Goal: Complete application form

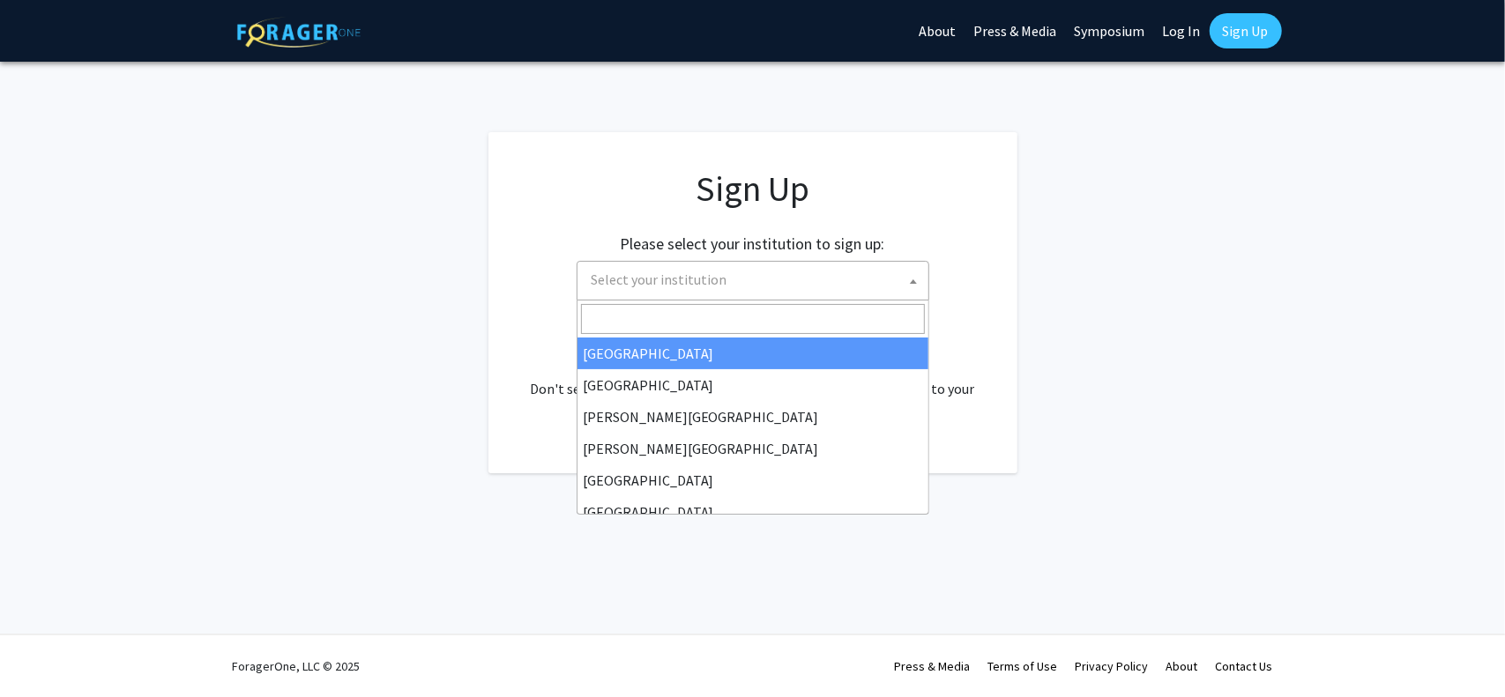
click at [862, 287] on span "Select your institution" at bounding box center [757, 280] width 344 height 36
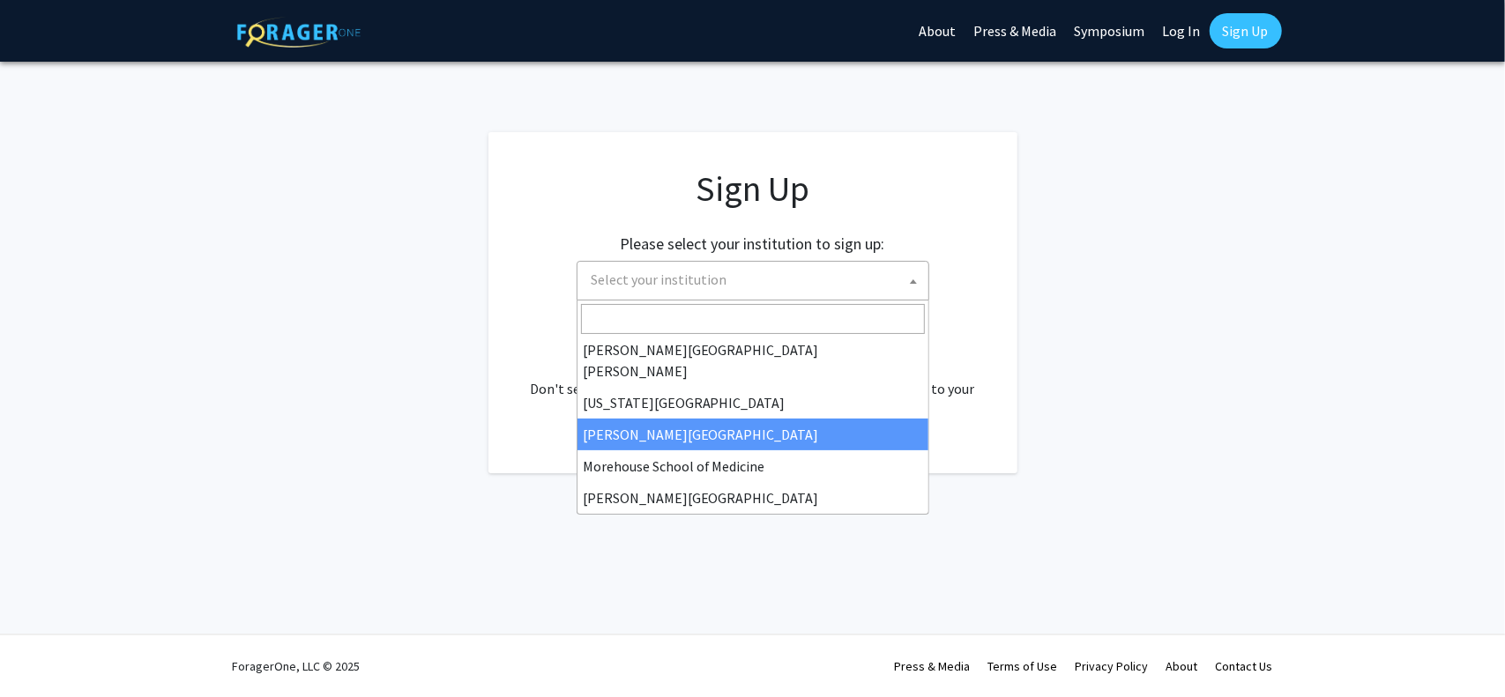
scroll to position [265, 0]
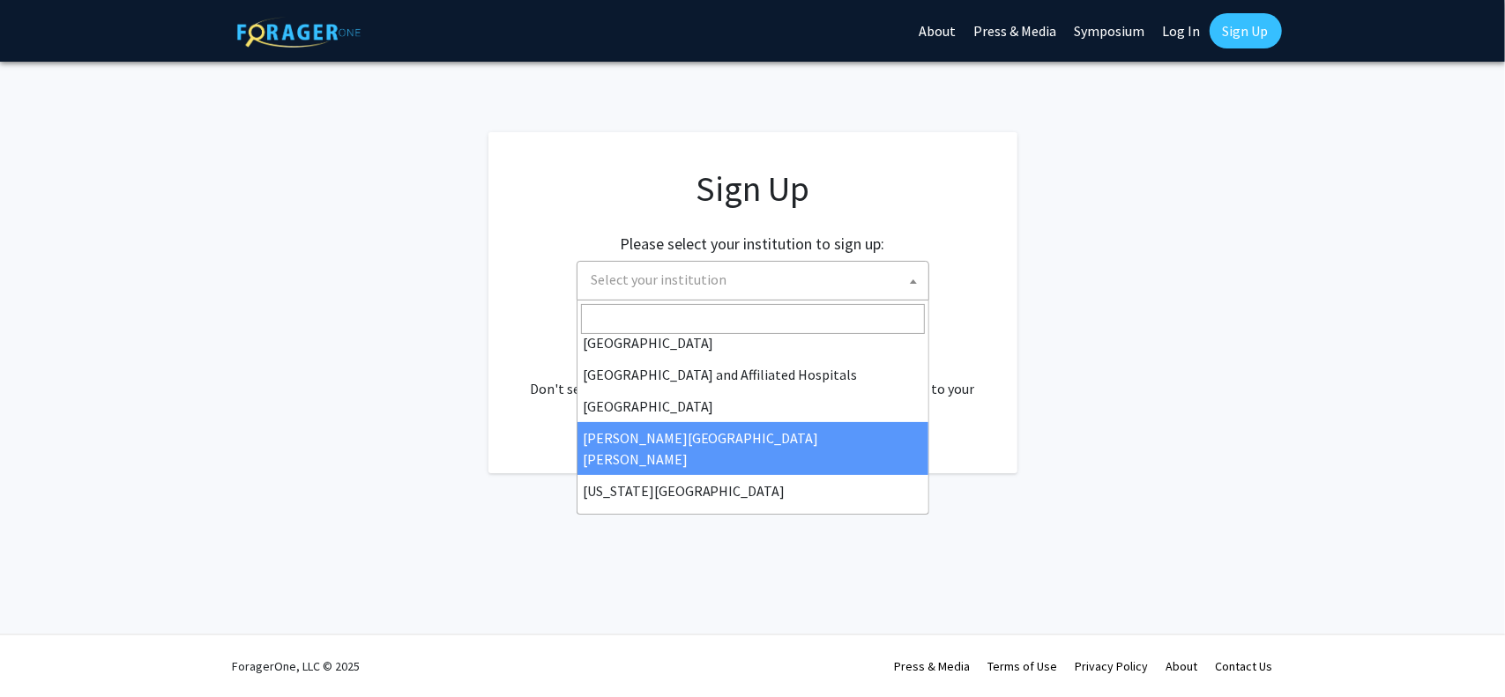
select select "1"
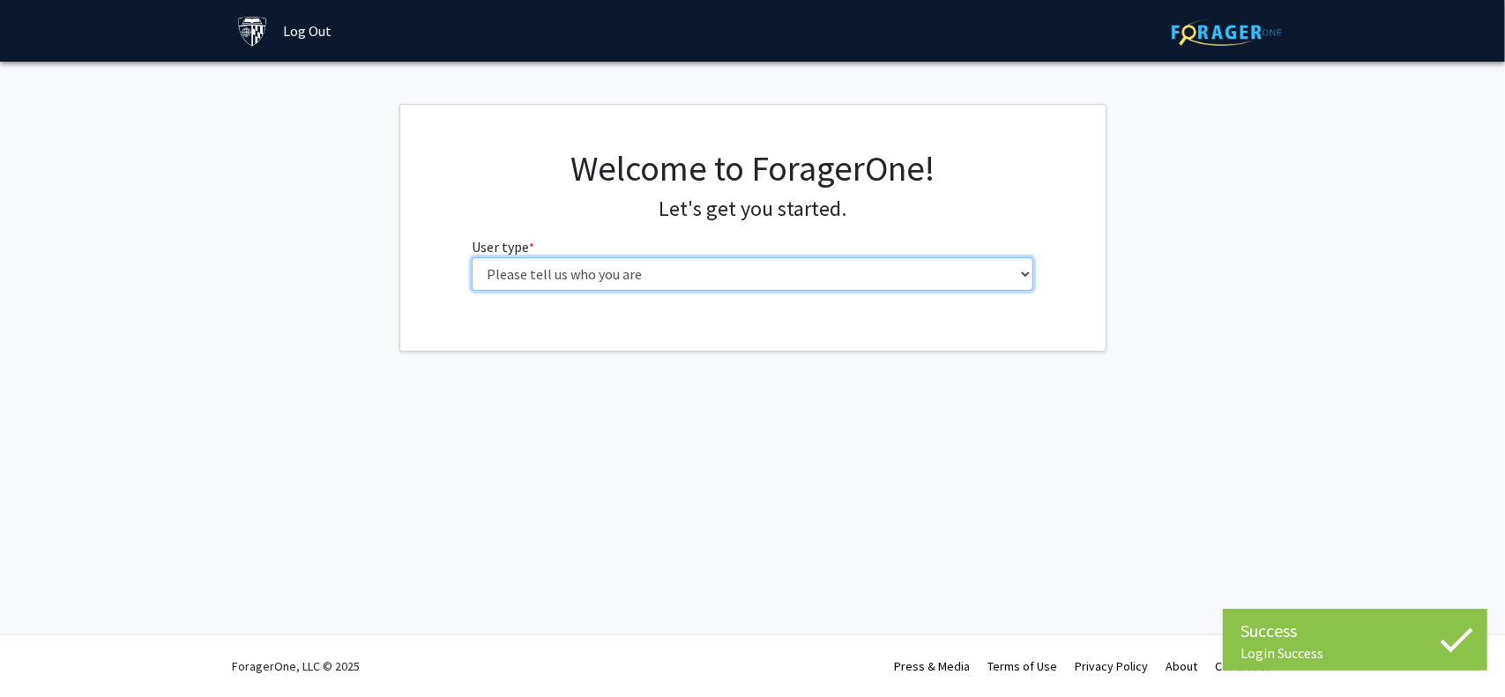
click at [749, 274] on select "Please tell us who you are Undergraduate Student Master's Student Doctoral Cand…" at bounding box center [753, 274] width 562 height 34
select select "4: postDoc"
click at [472, 257] on select "Please tell us who you are Undergraduate Student Master's Student Doctoral Cand…" at bounding box center [753, 274] width 562 height 34
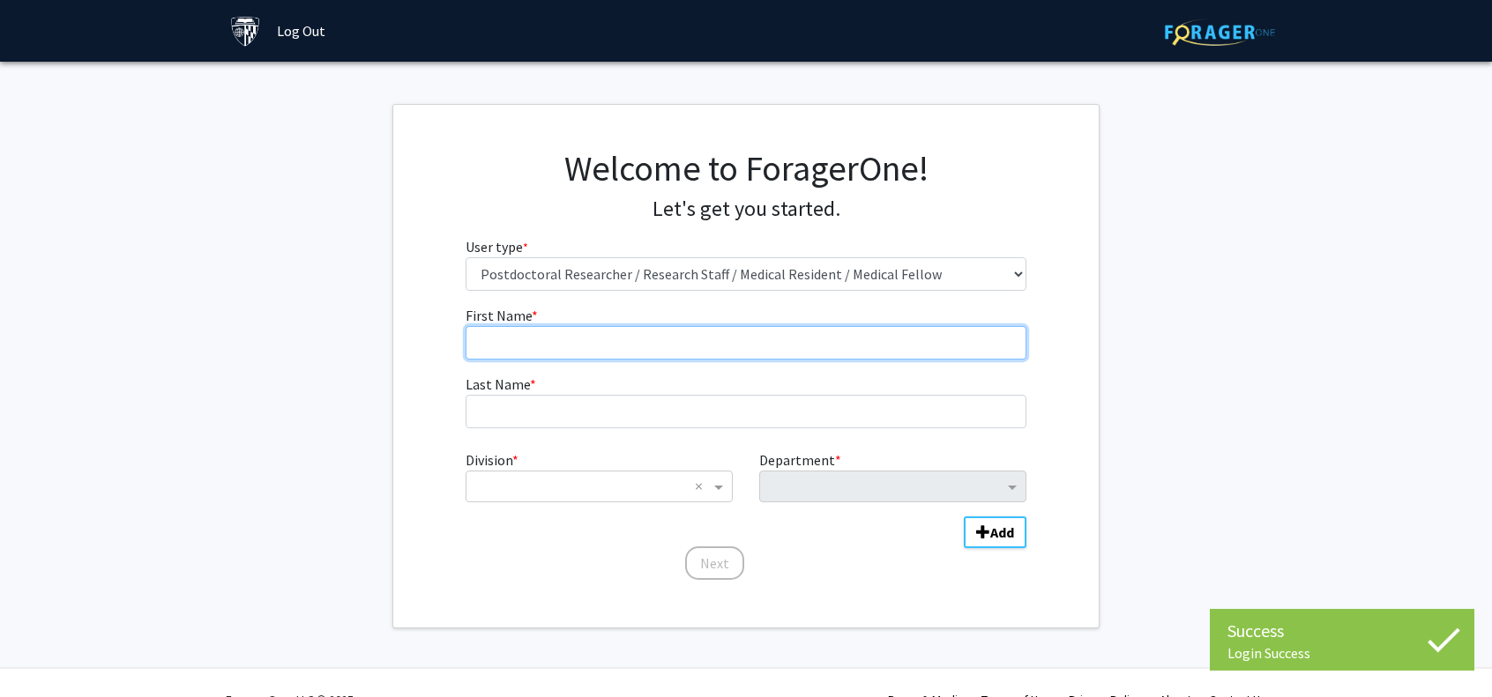
click at [742, 346] on input "First Name * required" at bounding box center [747, 343] width 562 height 34
type input "Quan"
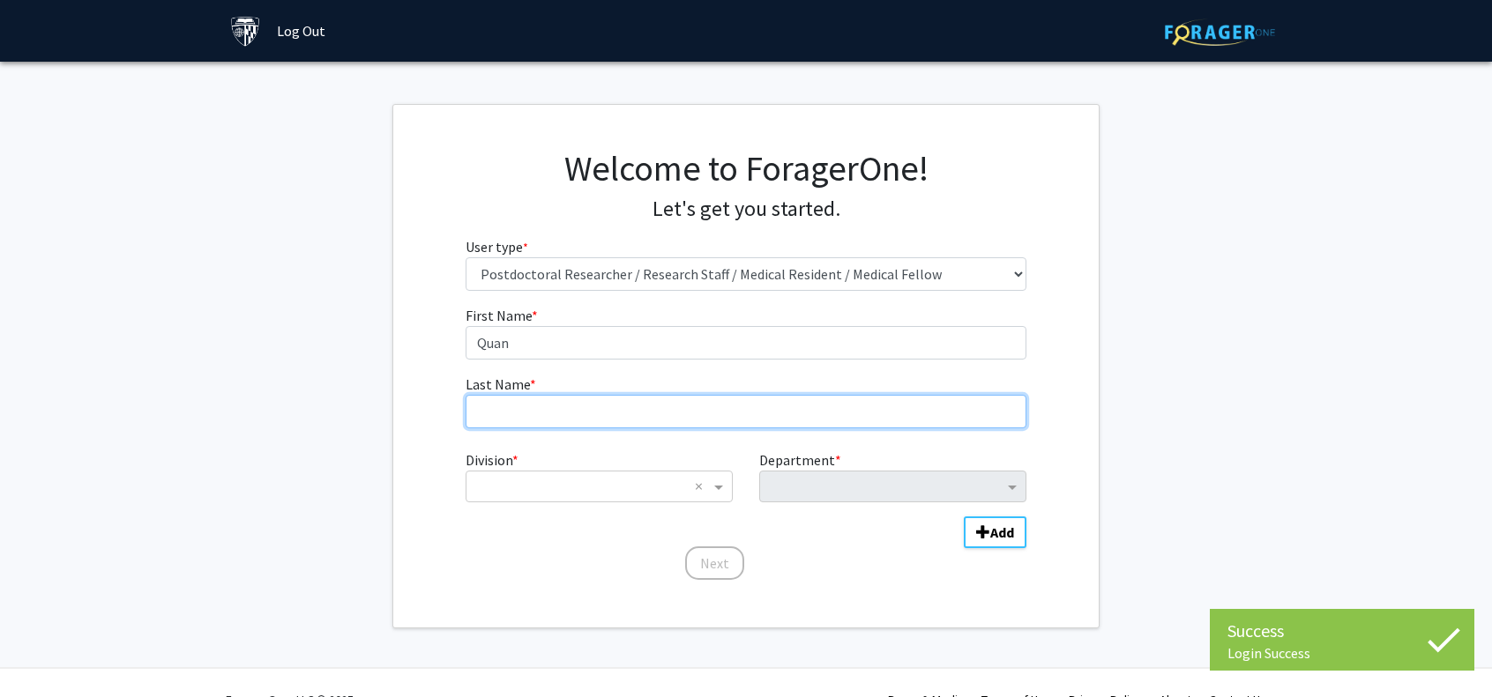
type input "[PERSON_NAME]"
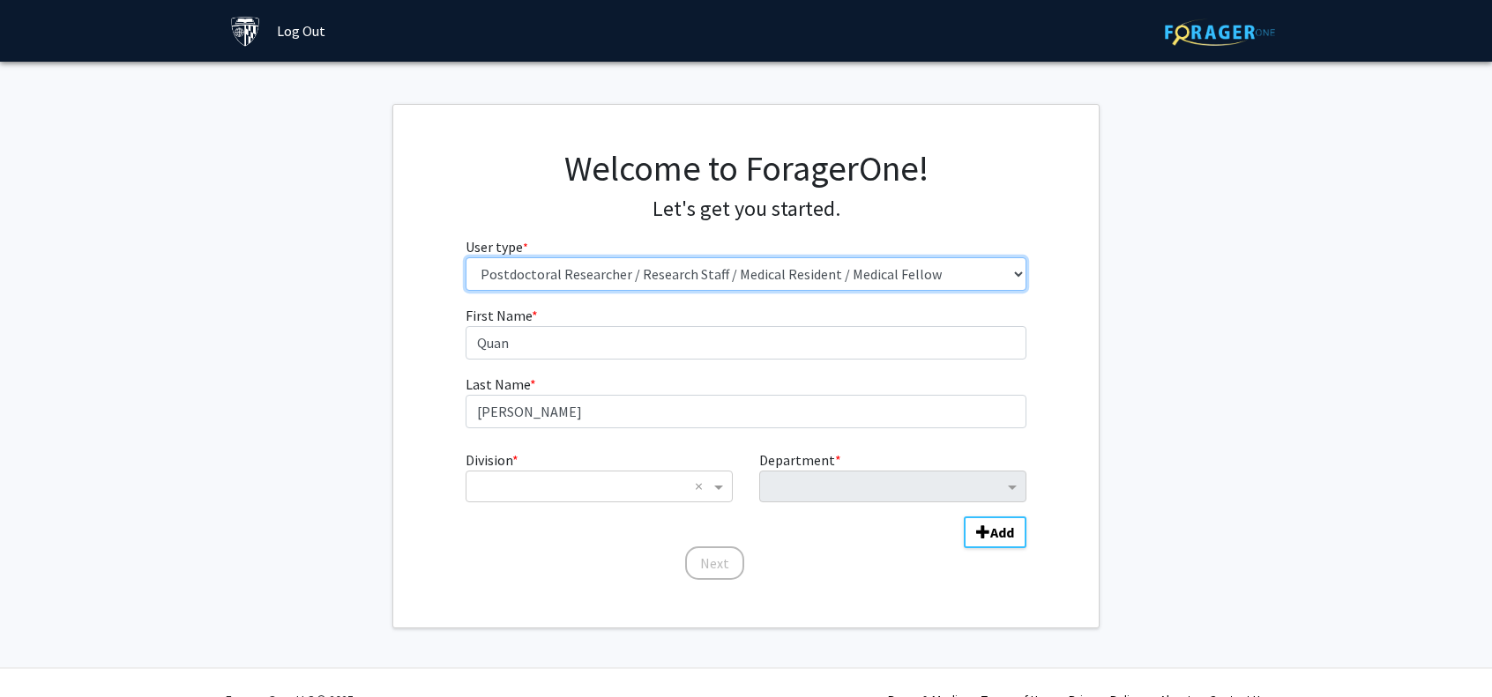
click at [656, 276] on select "Please tell us who you are Undergraduate Student Master's Student Doctoral Cand…" at bounding box center [747, 274] width 562 height 34
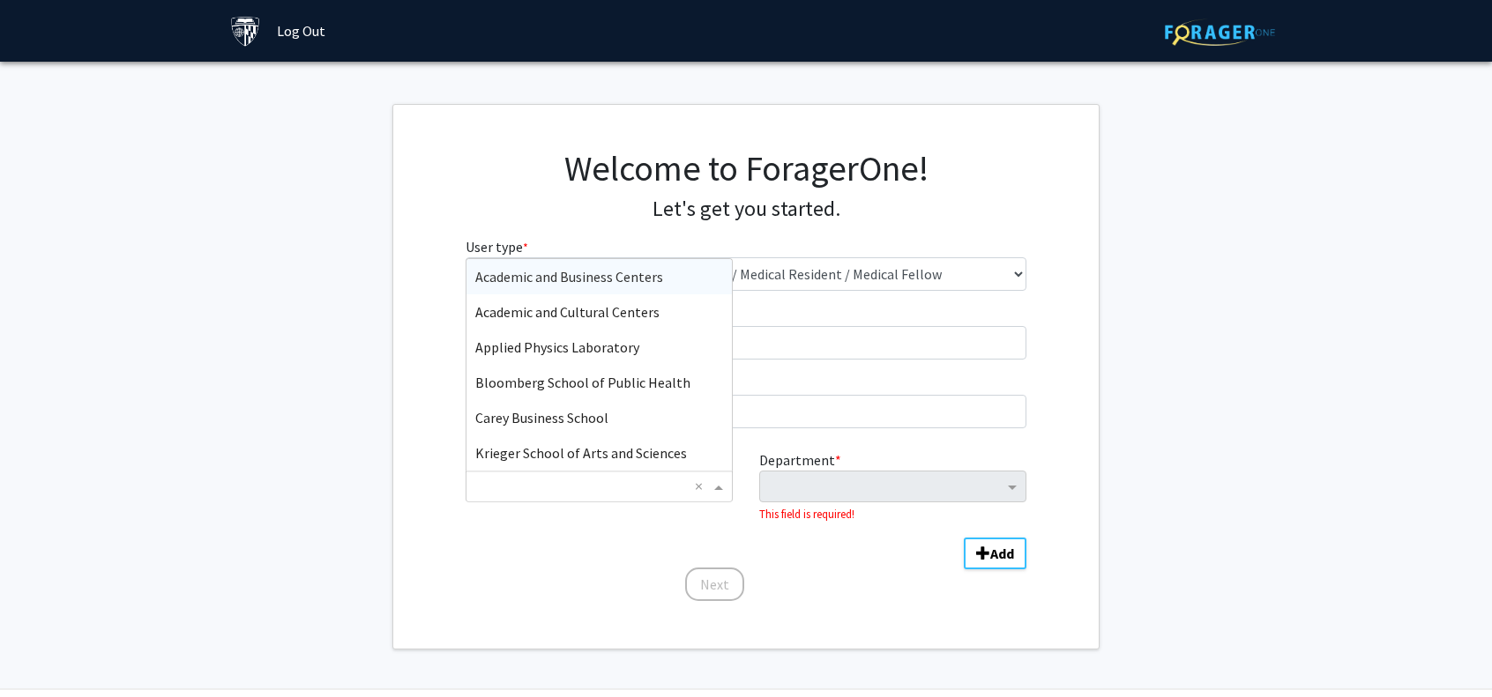
click at [594, 480] on input "Division" at bounding box center [581, 486] width 213 height 21
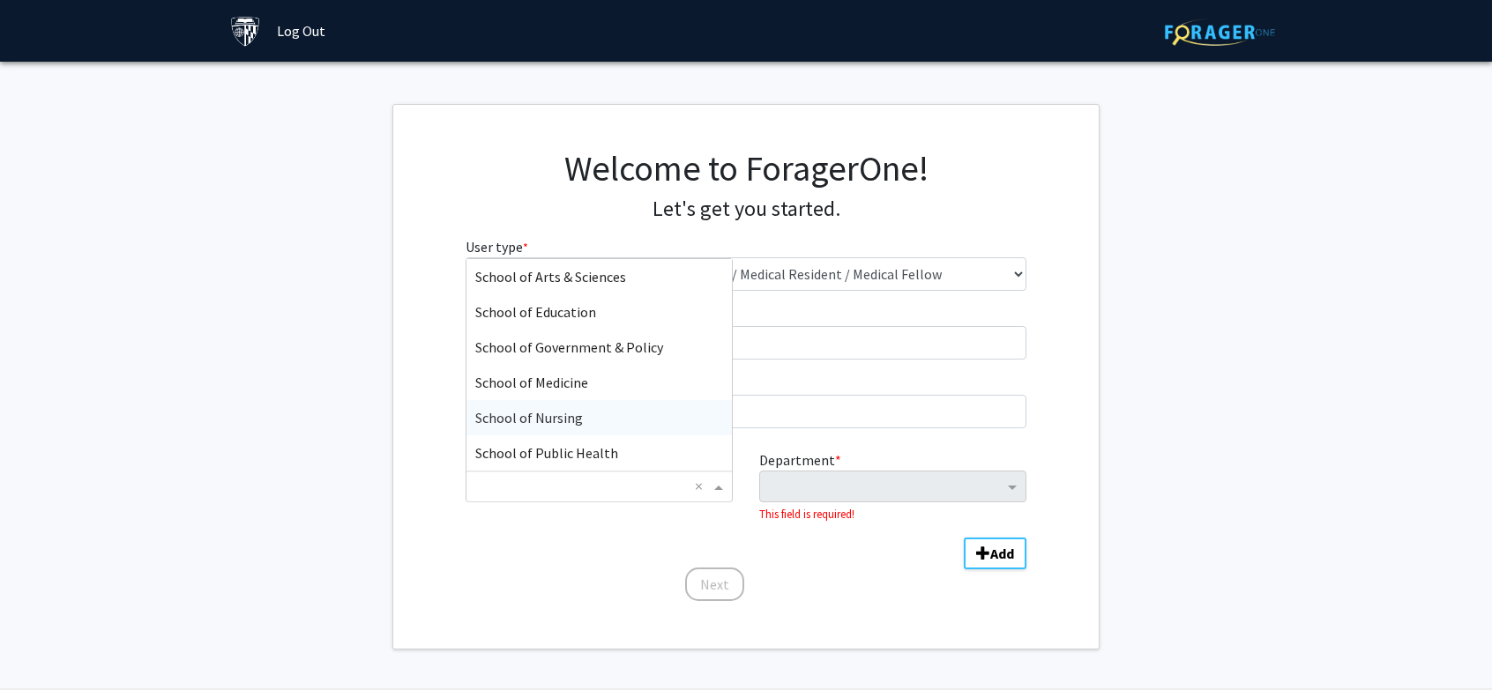
scroll to position [423, 0]
click at [580, 339] on div "School of Nursing" at bounding box center [598, 347] width 265 height 35
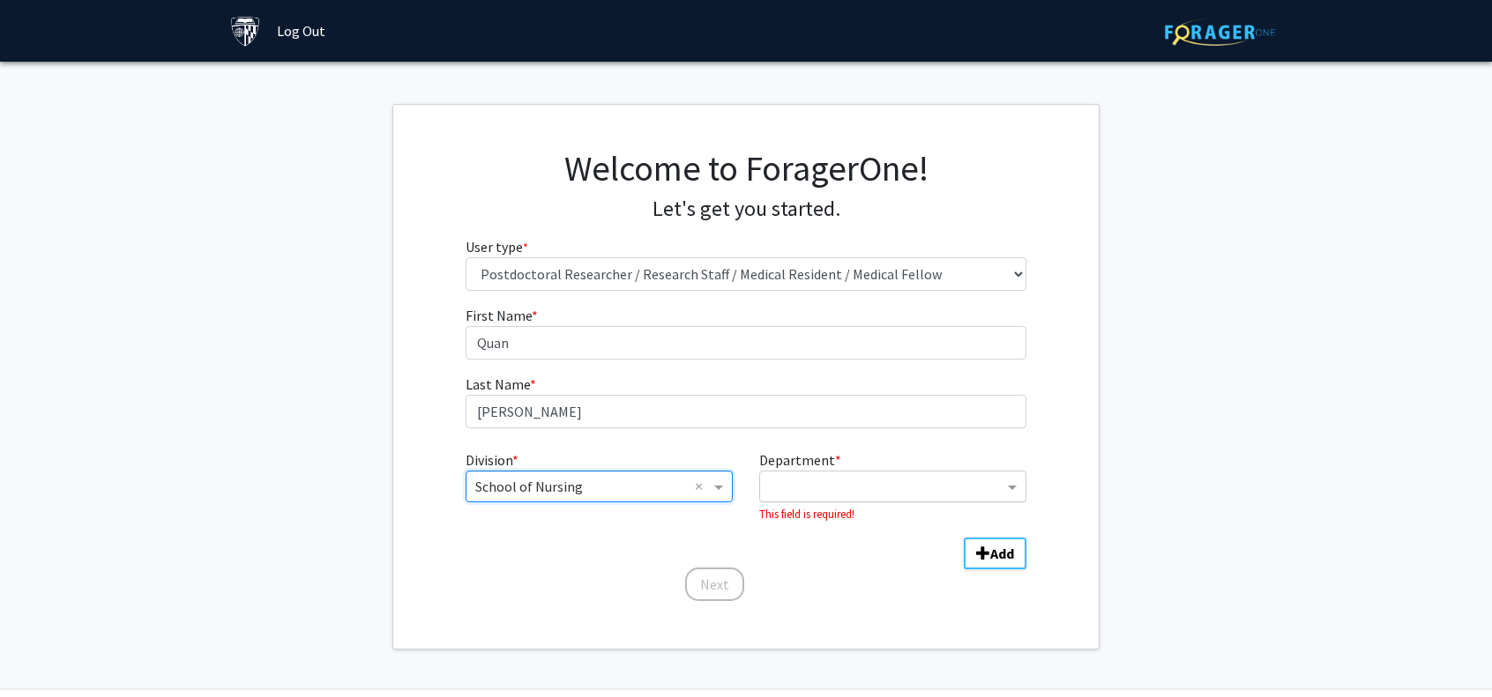
click at [884, 488] on input "Department" at bounding box center [886, 487] width 235 height 21
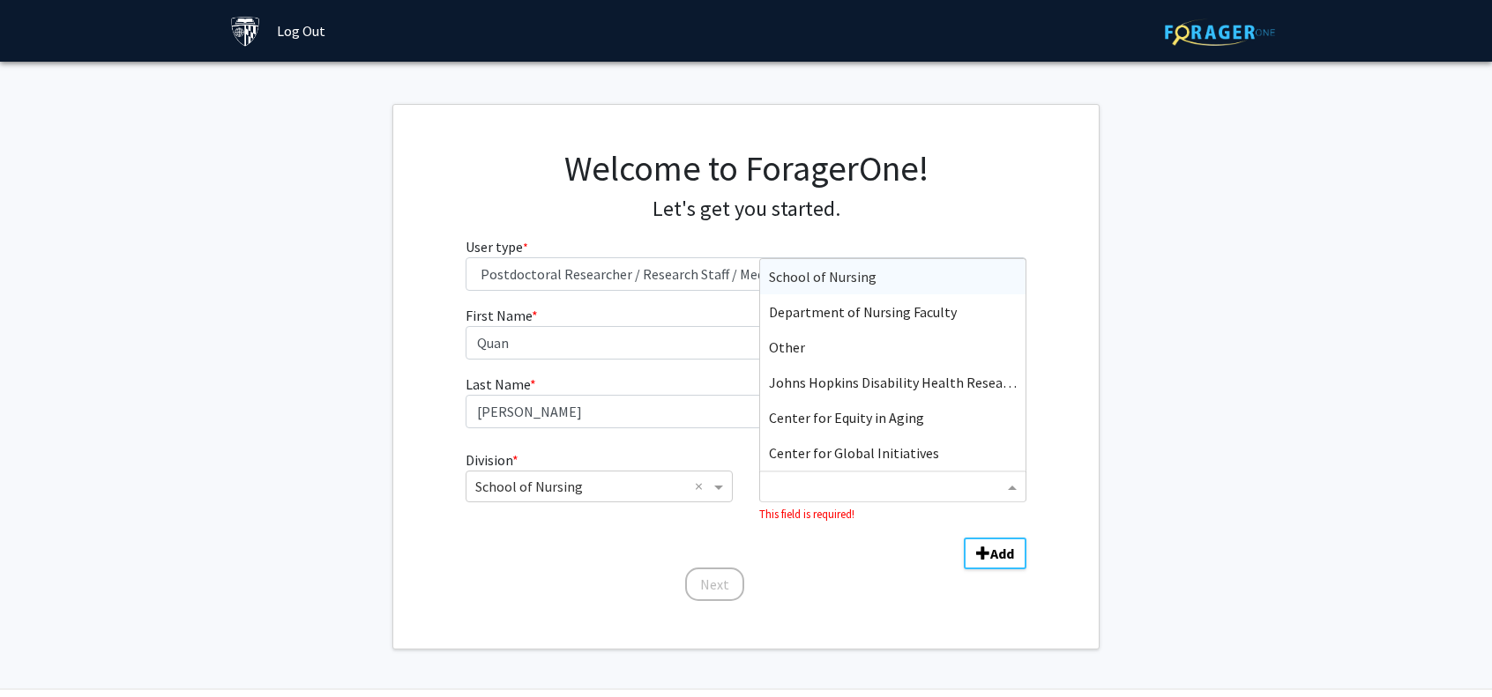
click at [878, 275] on div "School of Nursing" at bounding box center [892, 276] width 265 height 35
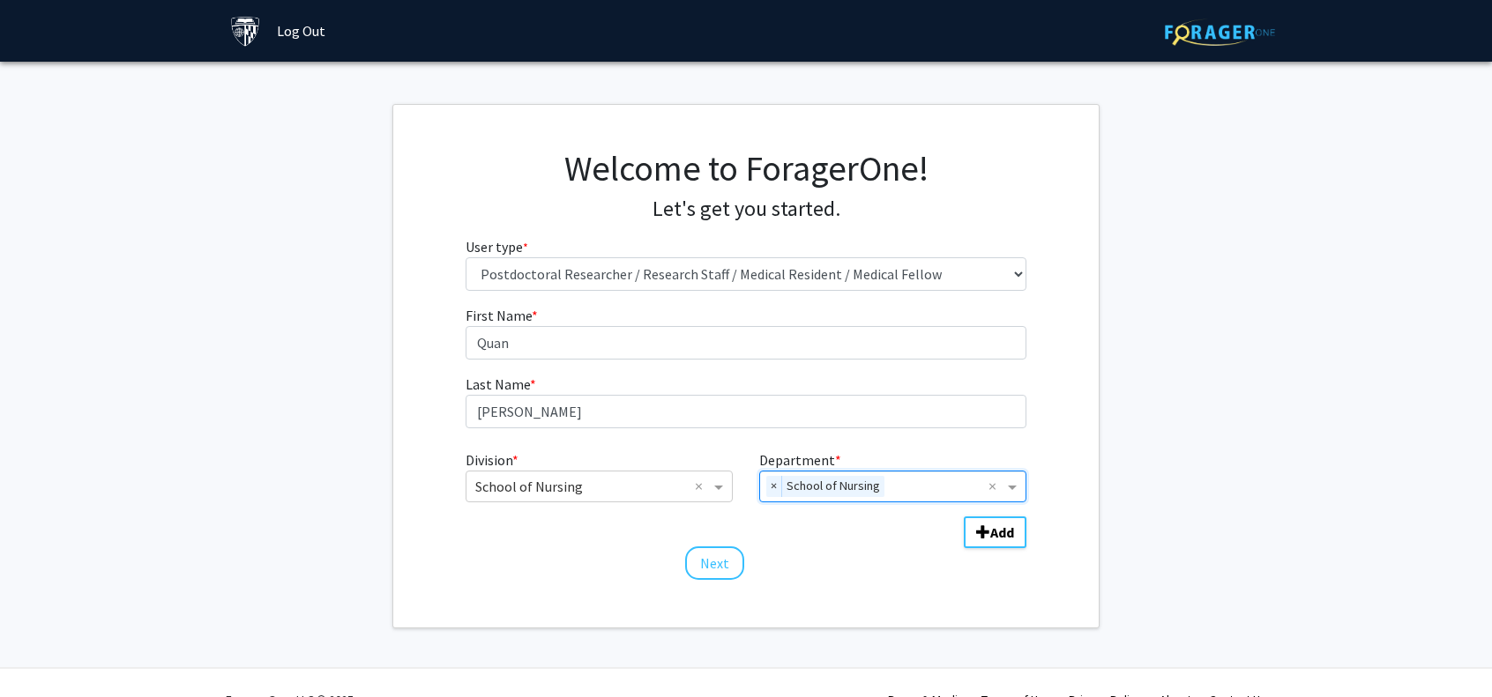
scroll to position [32, 0]
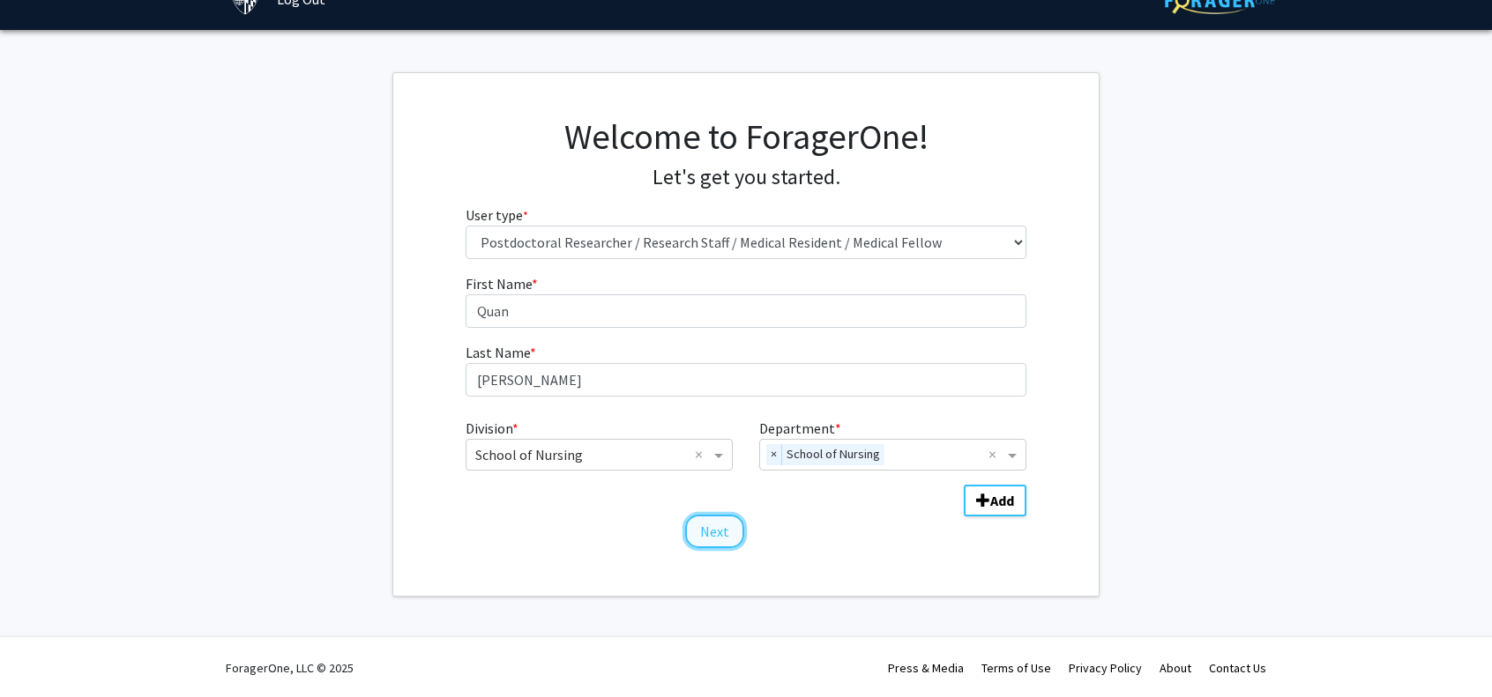
click at [707, 536] on button "Next" at bounding box center [714, 532] width 59 height 34
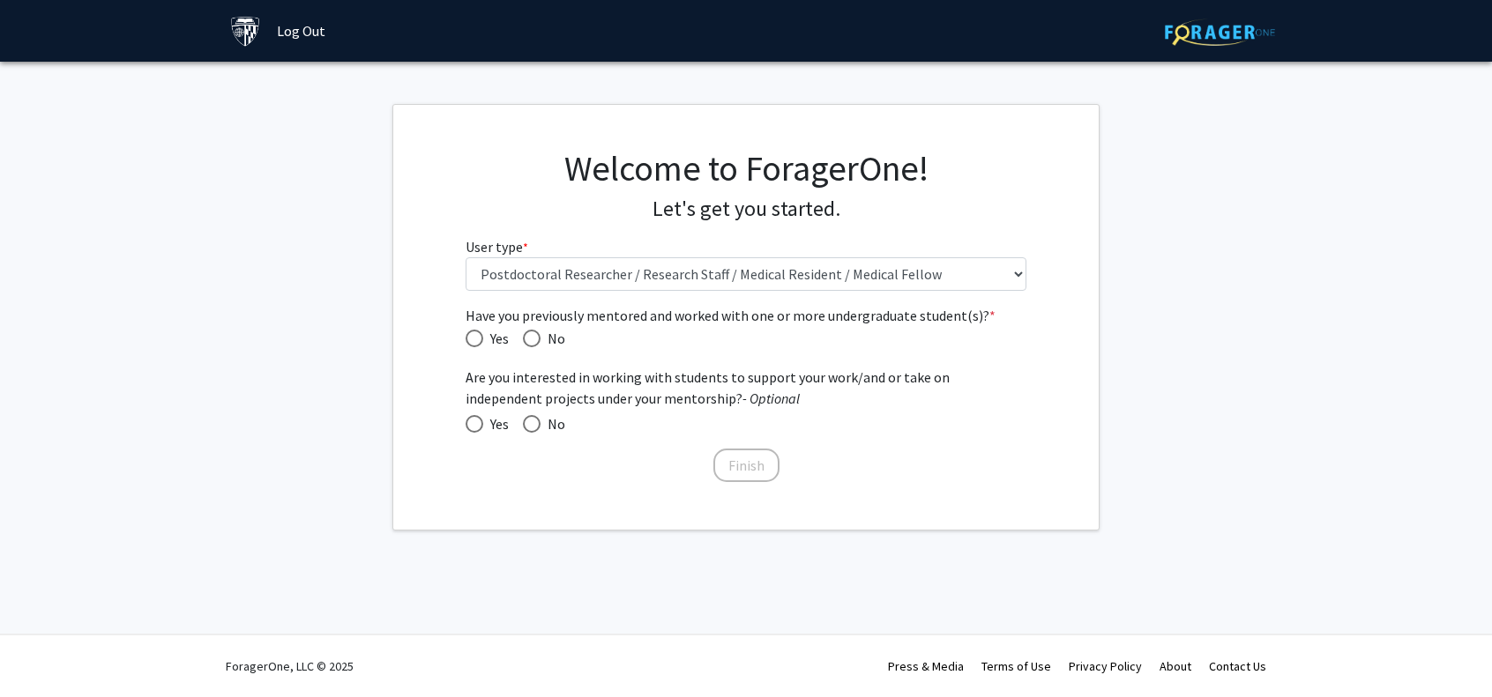
scroll to position [0, 0]
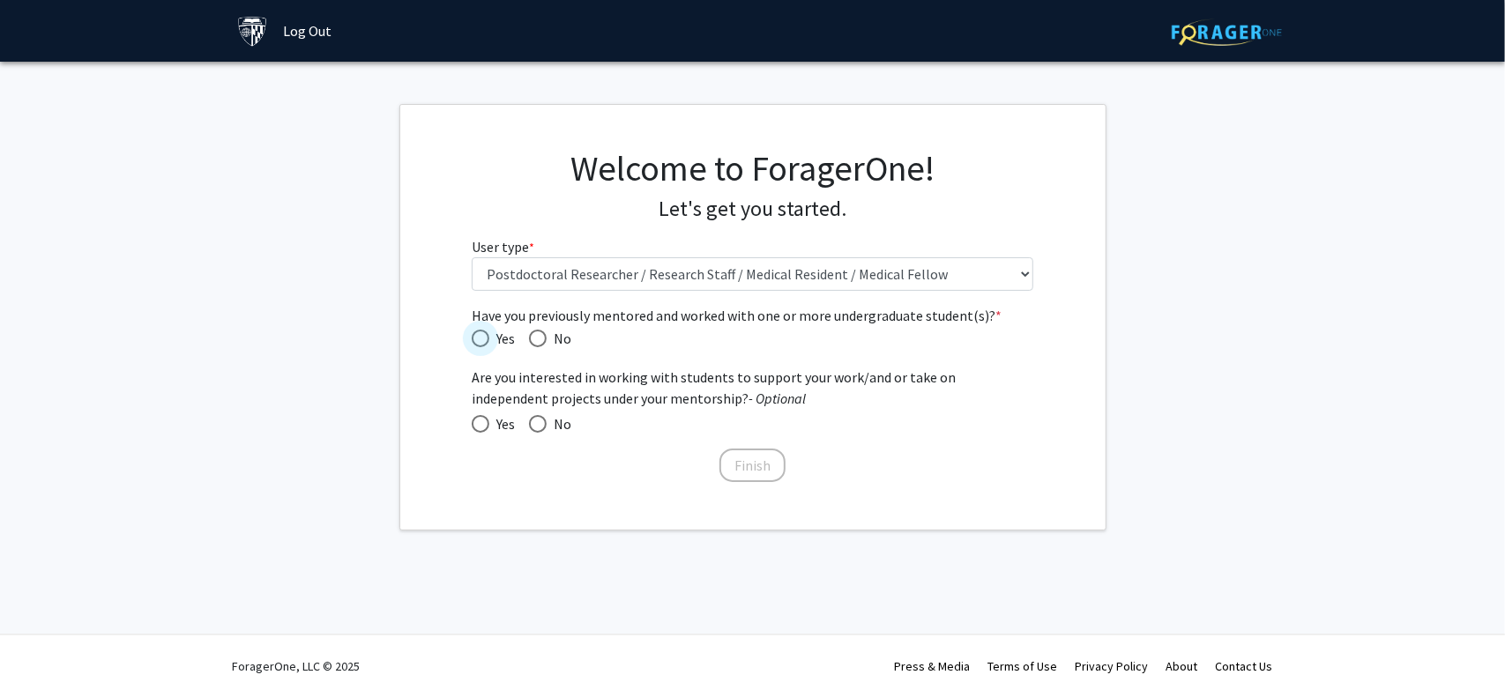
click at [489, 339] on span "Yes" at bounding box center [502, 338] width 26 height 21
click at [489, 339] on input "Yes" at bounding box center [481, 339] width 18 height 18
radio input "true"
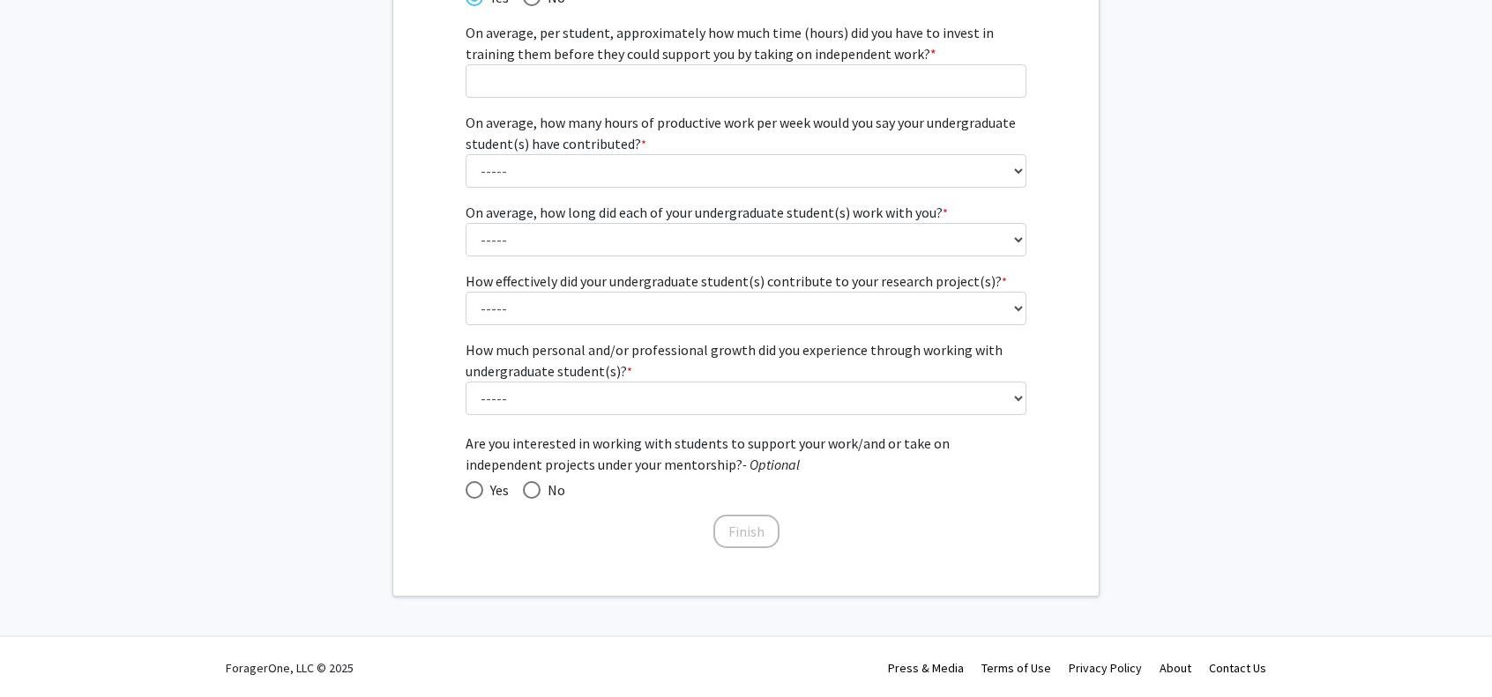
scroll to position [77, 0]
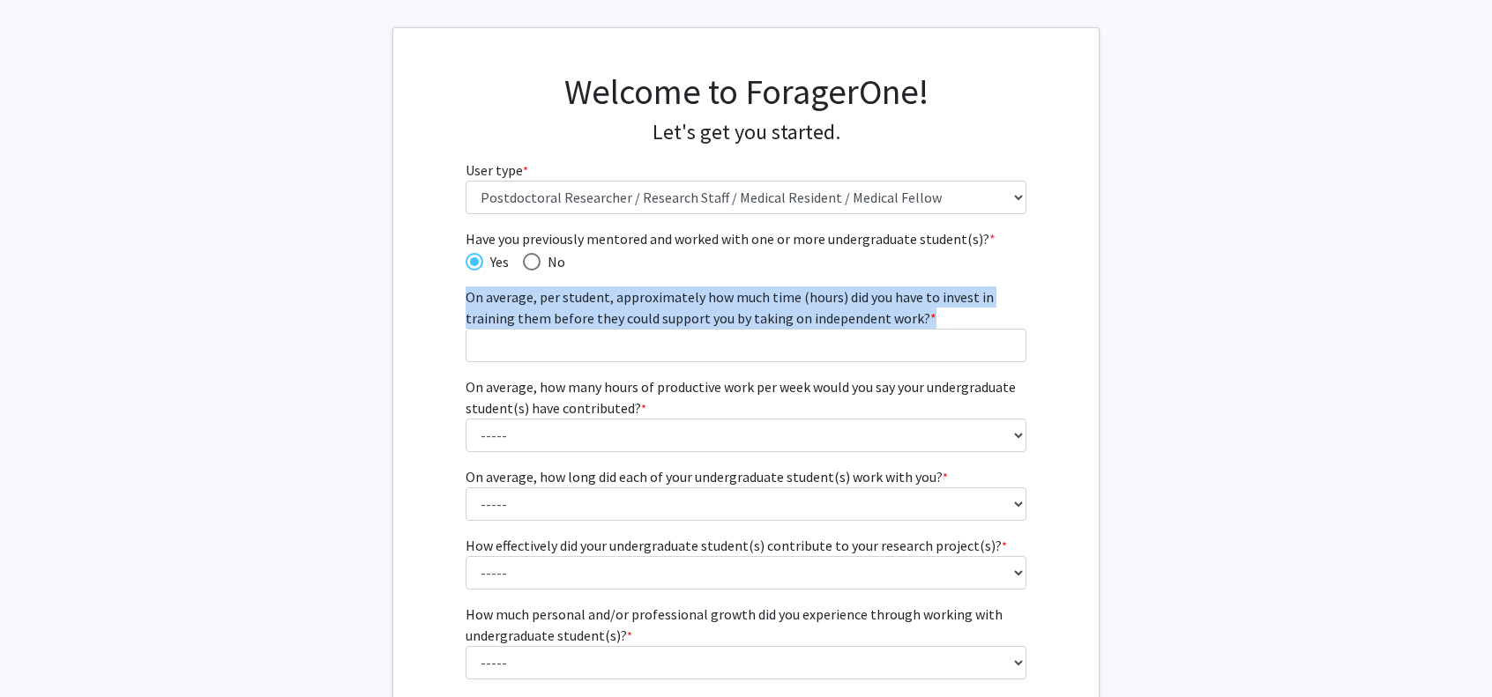
drag, startPoint x: 466, startPoint y: 294, endPoint x: 924, endPoint y: 317, distance: 459.1
click at [924, 317] on label "On average, per student, approximately how much time (hours) did you have to in…" at bounding box center [747, 308] width 562 height 42
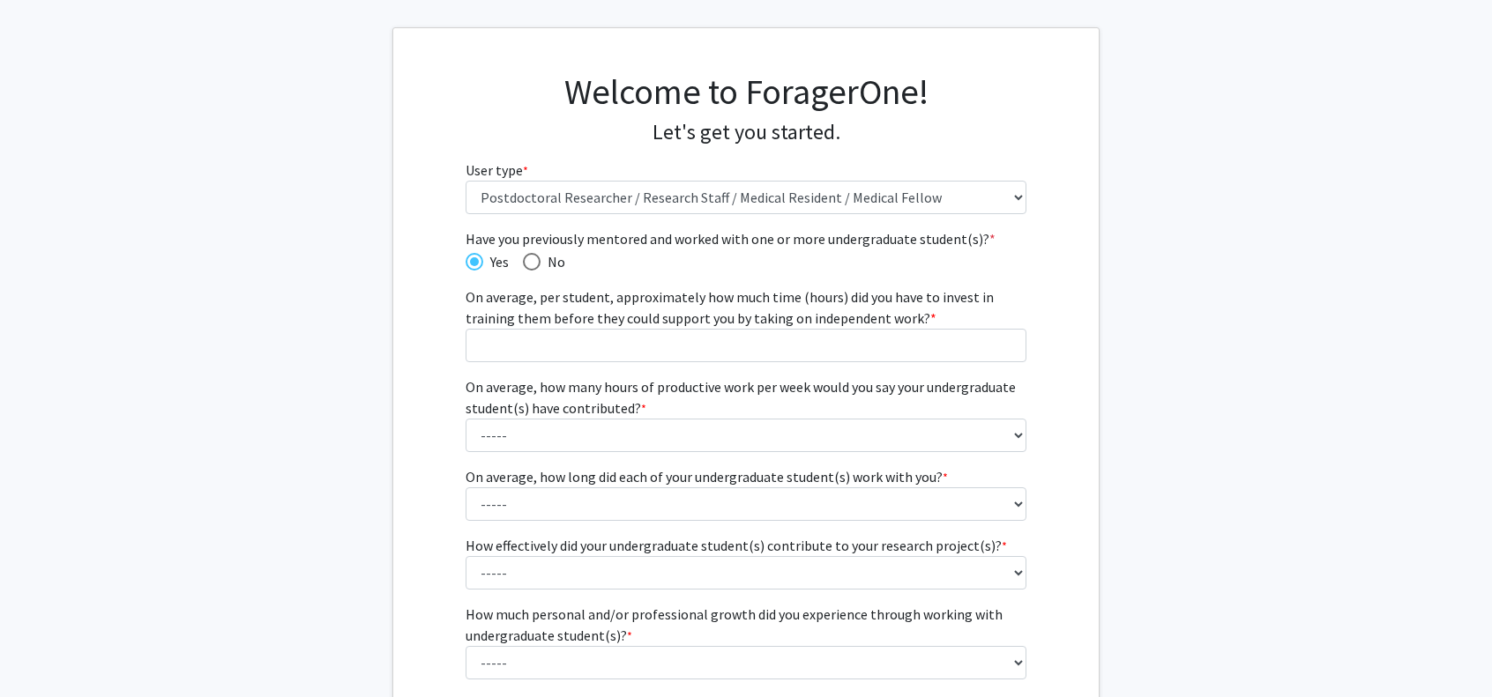
click at [1189, 277] on fg-get-started "Welcome to ForagerOne! Let's get you started. User type * required Please tell …" at bounding box center [746, 444] width 1492 height 834
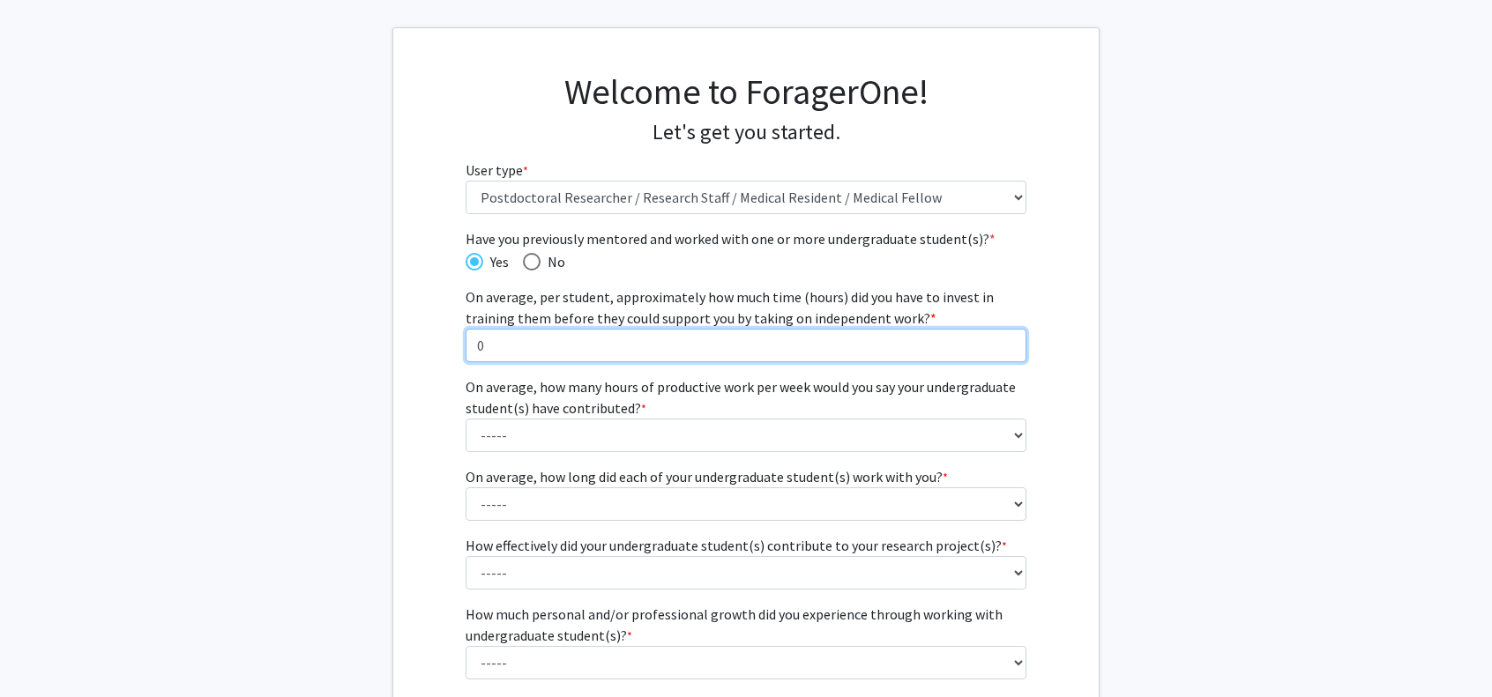
type input "0"
click at [1010, 345] on input "0" at bounding box center [747, 346] width 562 height 34
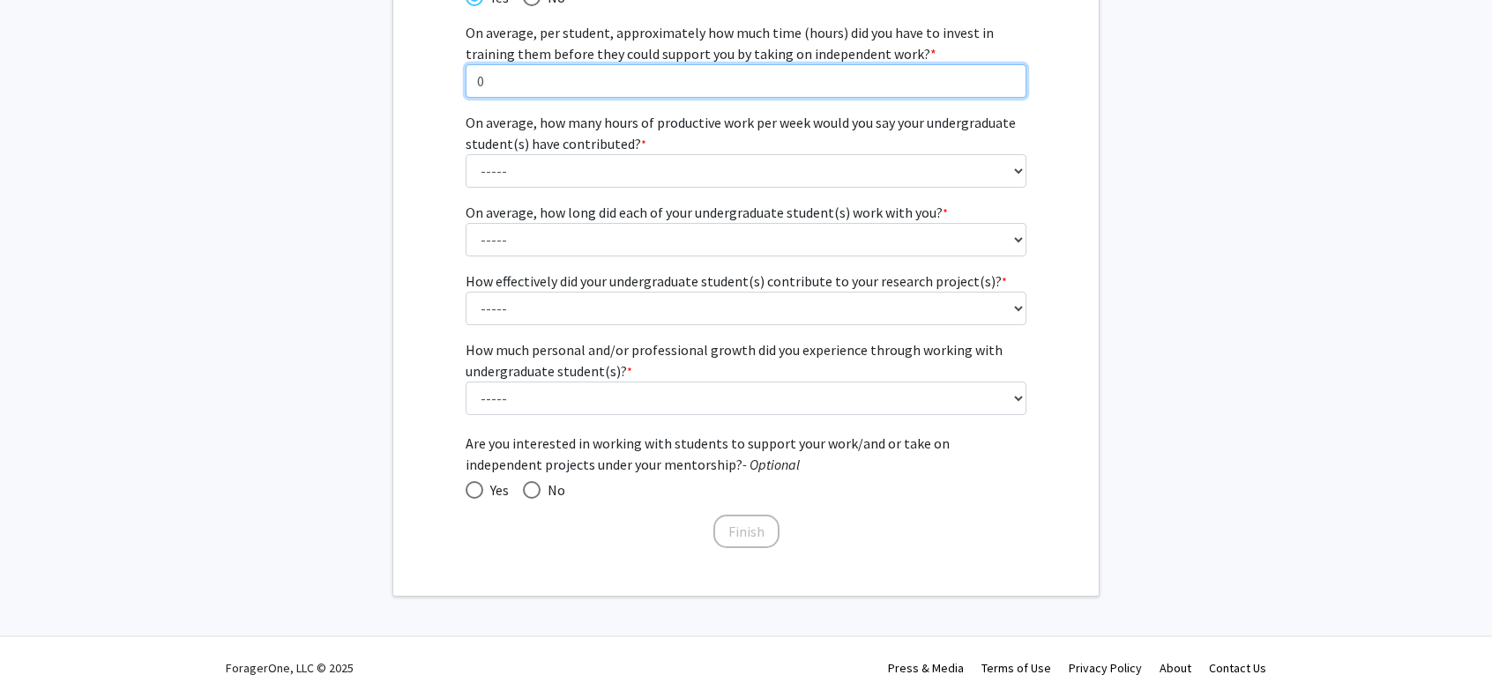
scroll to position [165, 0]
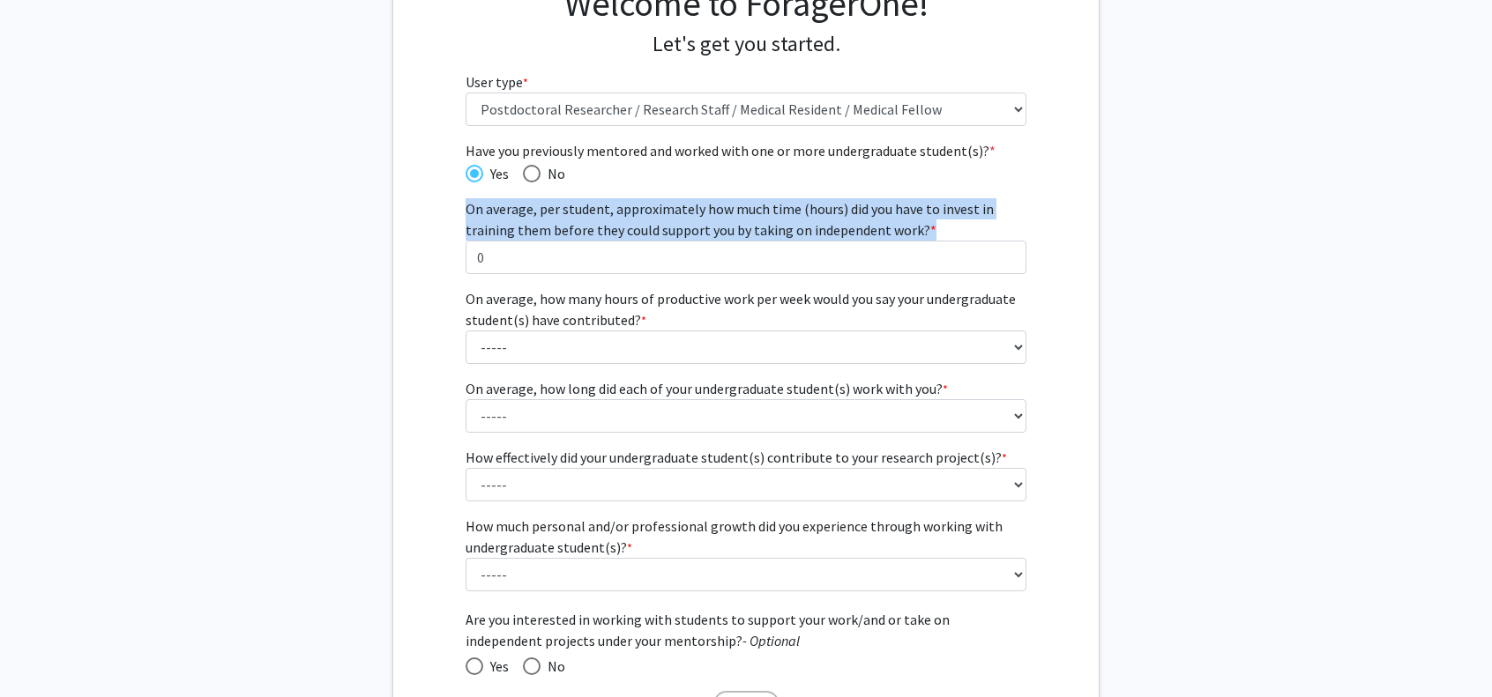
drag, startPoint x: 459, startPoint y: 205, endPoint x: 949, endPoint y: 231, distance: 490.9
click at [949, 231] on div "Have you previously mentored and worked with one or more undergraduate student(…" at bounding box center [746, 433] width 588 height 587
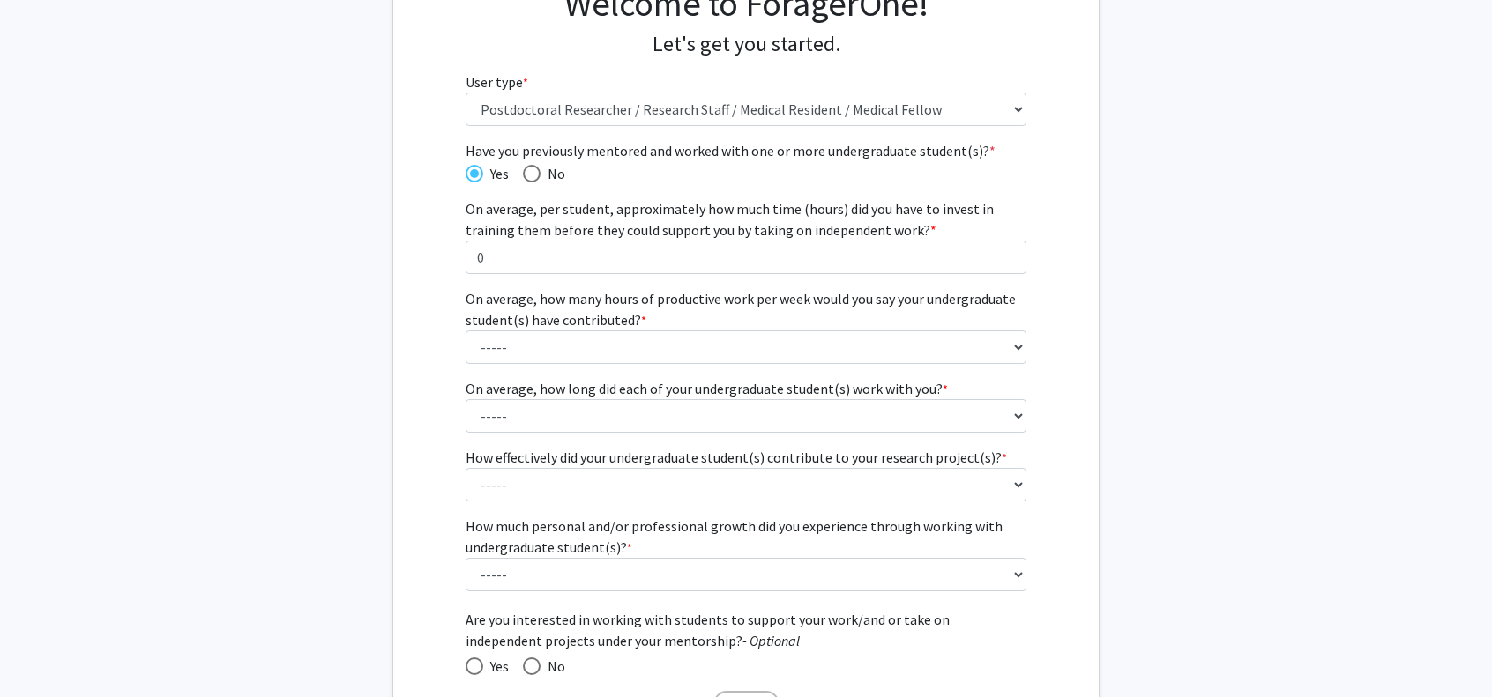
click at [684, 315] on label "On average, how many hours of productive work per week would you say your under…" at bounding box center [747, 309] width 562 height 42
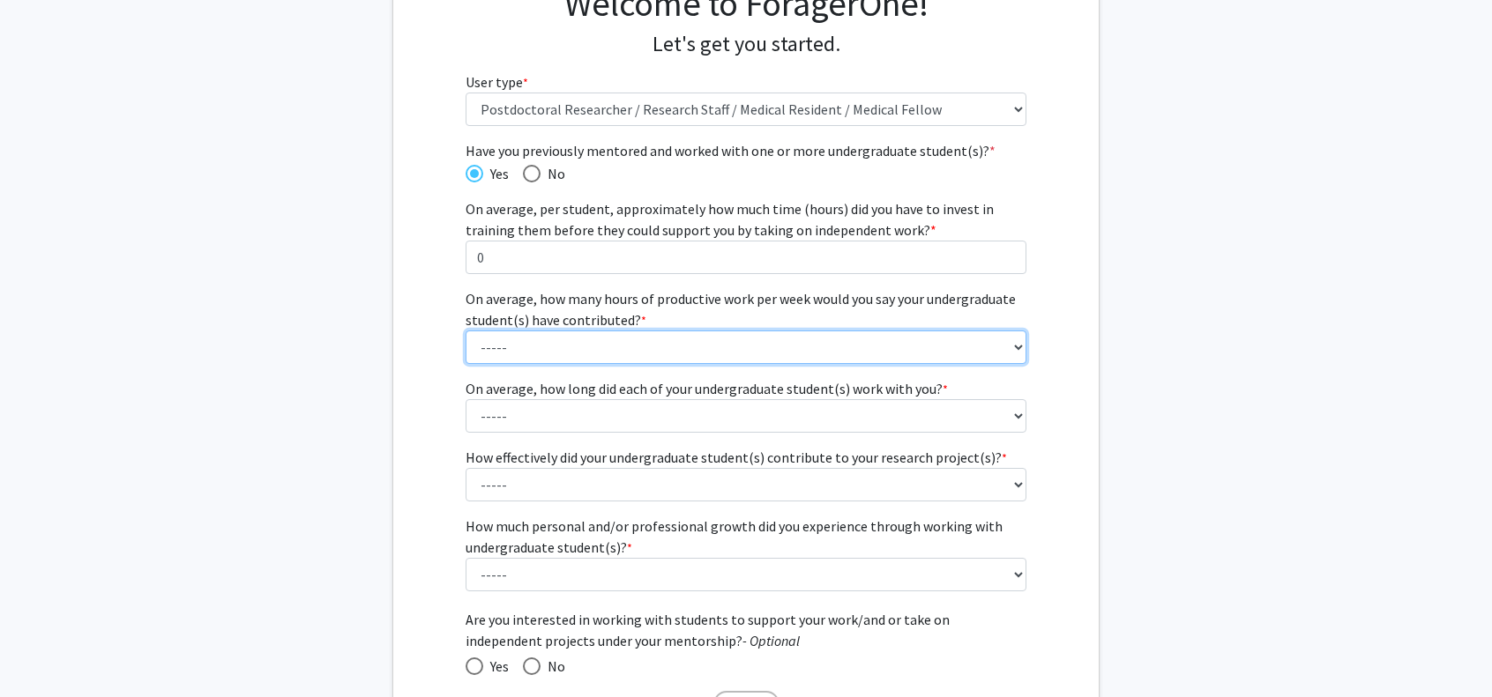
click at [684, 331] on select "----- 1 - 5 hours 6 - 10 hours 11 - 15 hours 16 - 20 hours 21 - 30 hours 31 - 4…" at bounding box center [747, 348] width 562 height 34
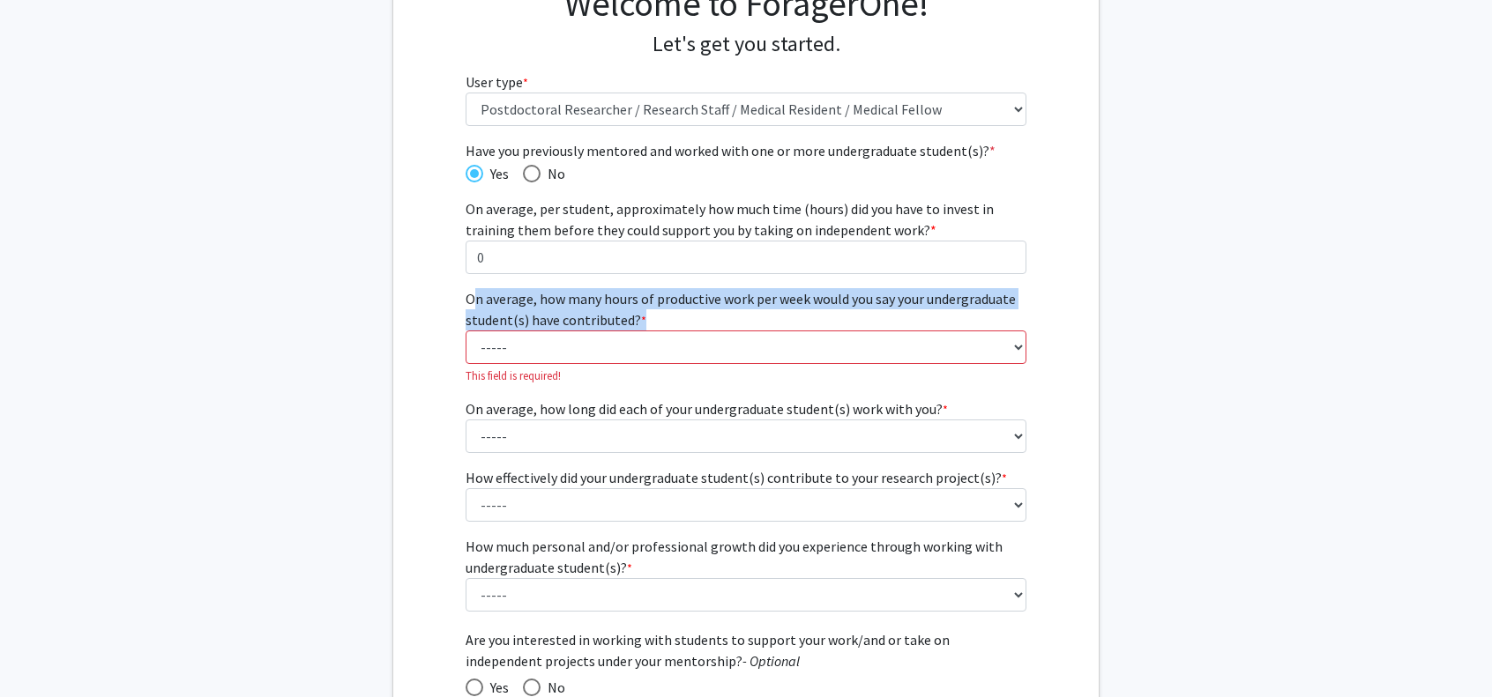
drag, startPoint x: 459, startPoint y: 300, endPoint x: 662, endPoint y: 322, distance: 204.0
click at [662, 322] on div "Have you previously mentored and worked with one or more undergraduate student(…" at bounding box center [746, 444] width 588 height 608
click at [959, 347] on select "----- 1 - 5 hours 6 - 10 hours 11 - 15 hours 16 - 20 hours 21 - 30 hours 31 - 4…" at bounding box center [747, 348] width 562 height 34
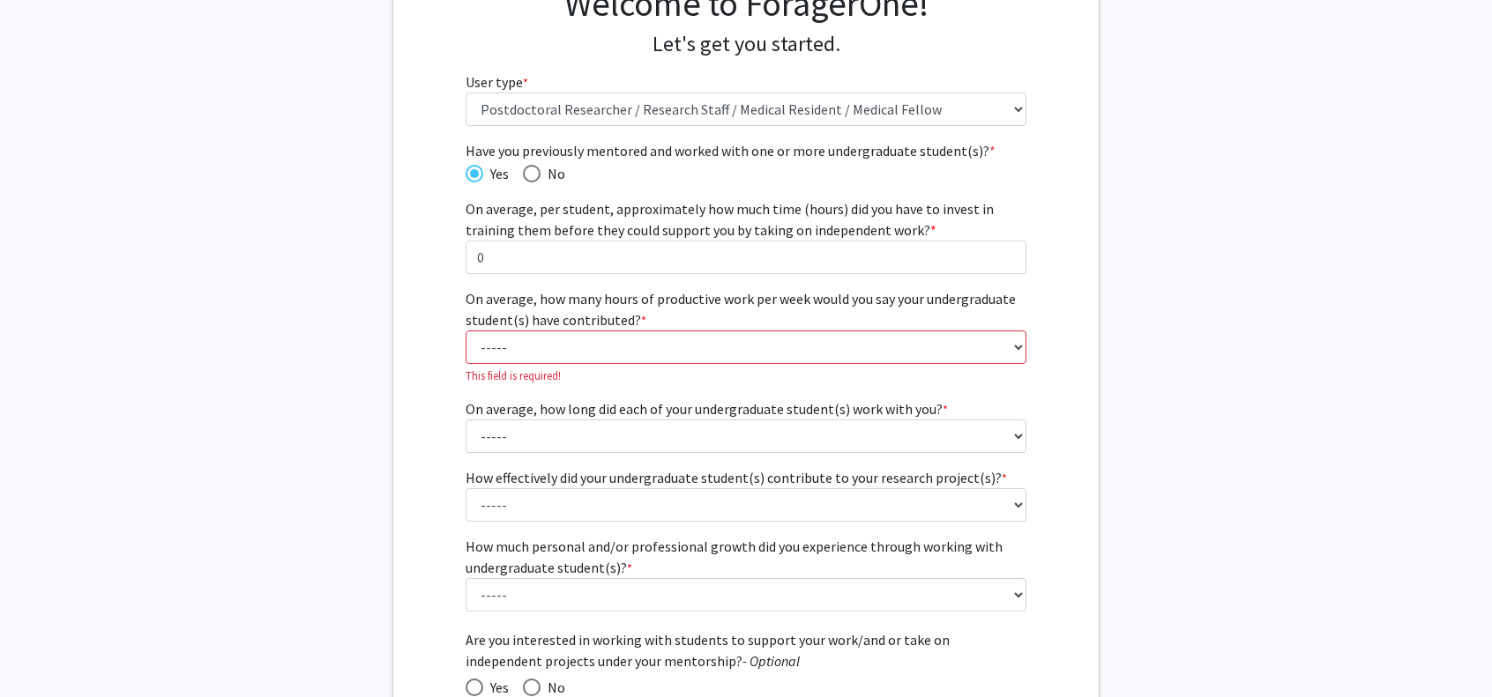
click at [1131, 275] on fg-get-started "Welcome to ForagerOne! Let's get you started. User type * required Please tell …" at bounding box center [746, 366] width 1492 height 855
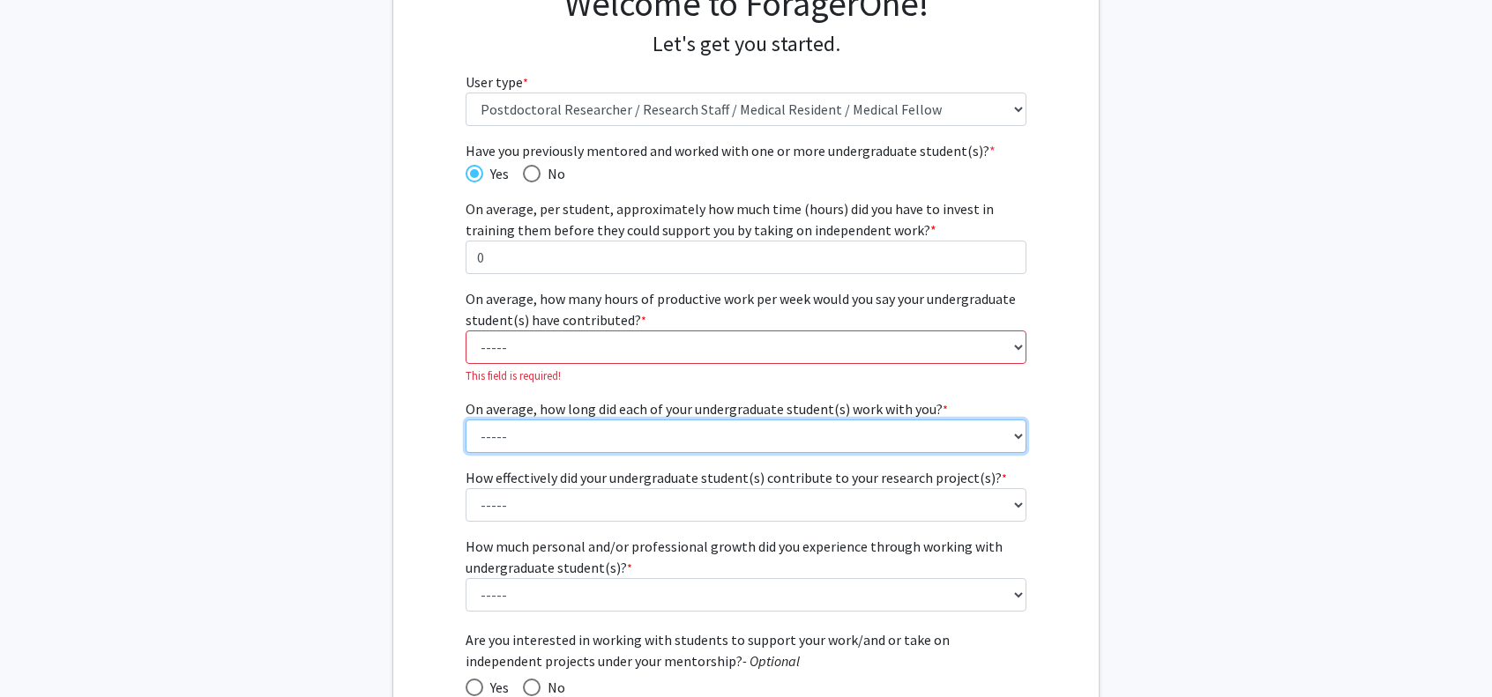
click at [675, 432] on select "----- 1 - 3 months 3 - 6 months 6 months - 1 year 1 - 2 years 2 - 3 years 3 - 4…" at bounding box center [747, 437] width 562 height 34
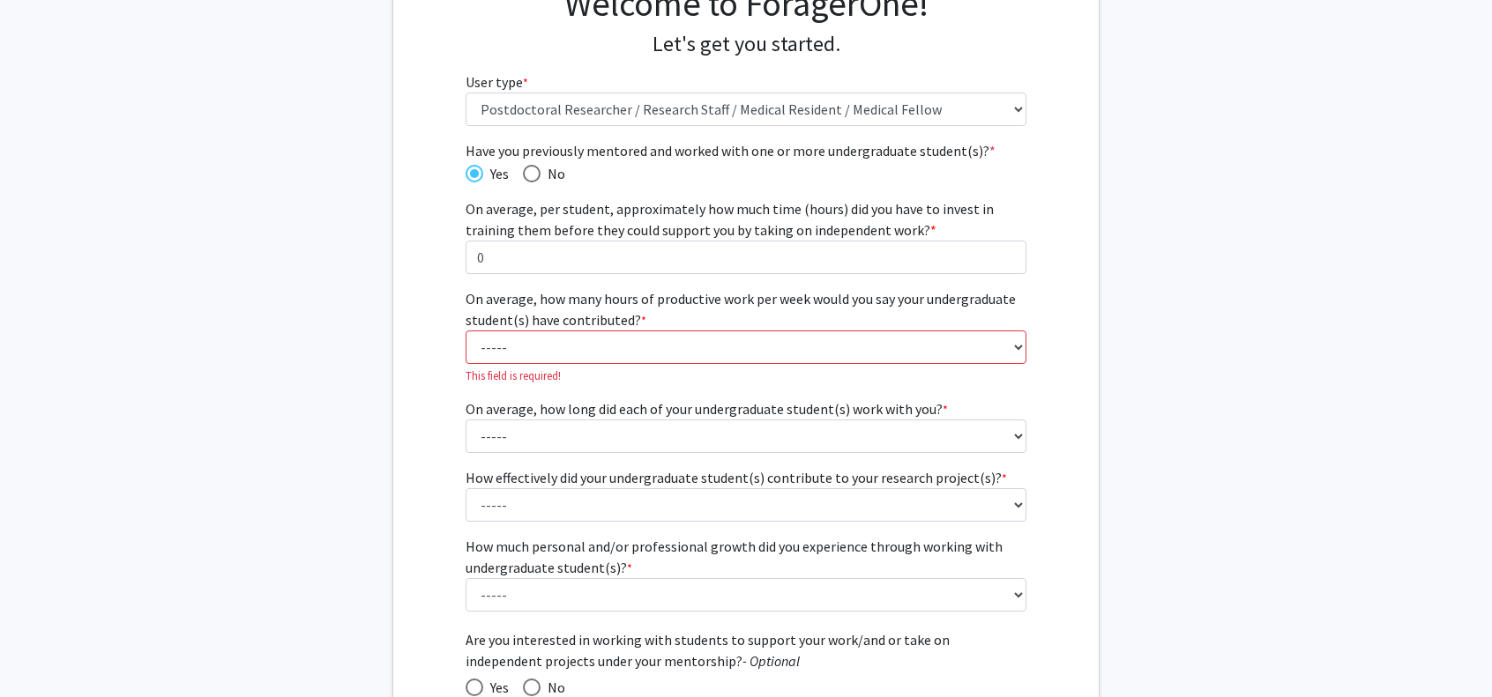
click at [403, 442] on div "Have you previously mentored and worked with one or more undergraduate student(…" at bounding box center [745, 444] width 705 height 608
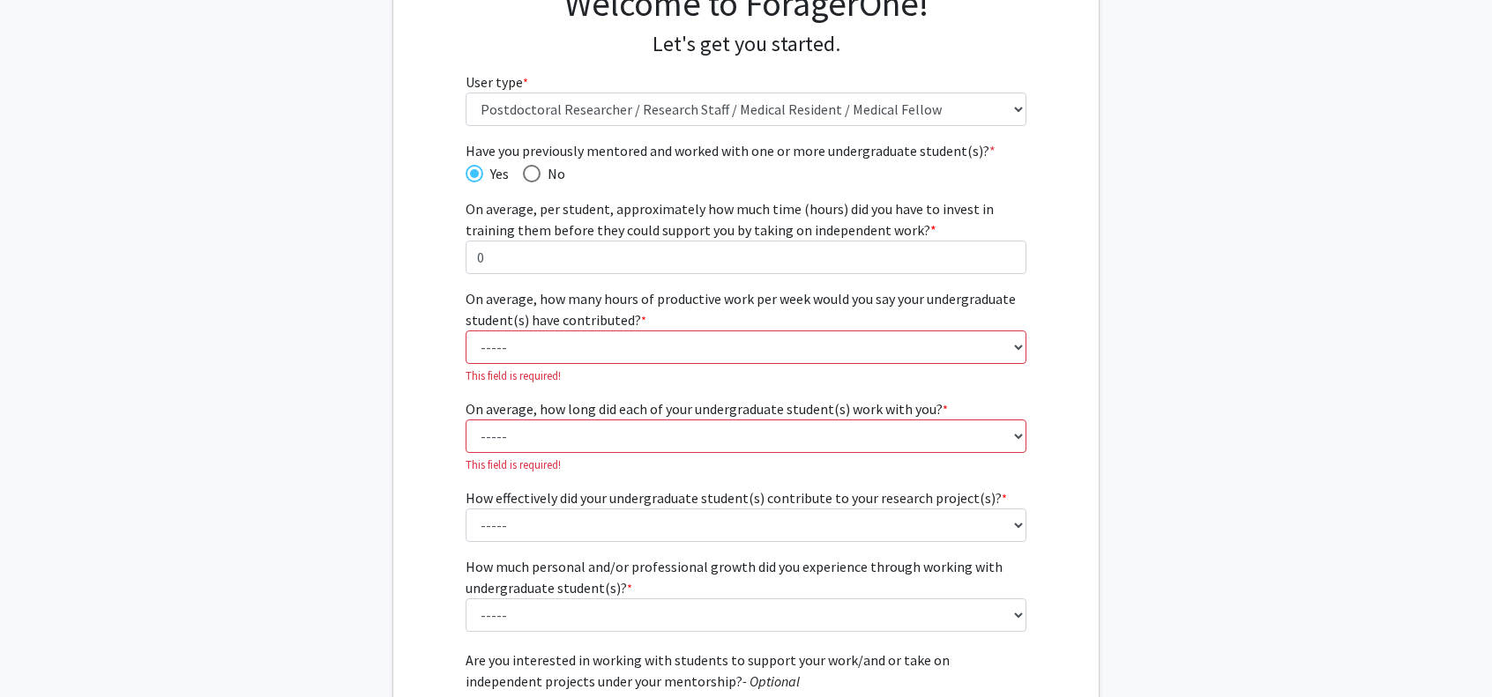
scroll to position [253, 0]
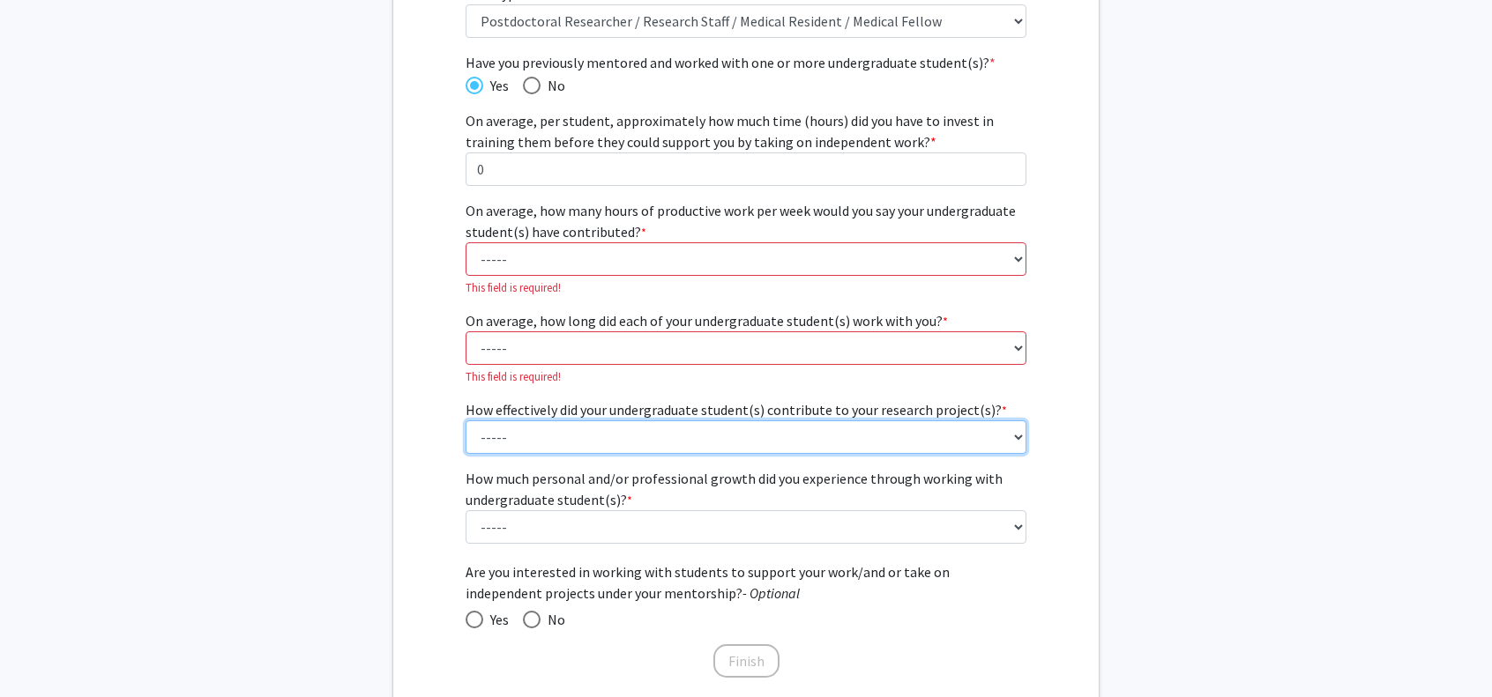
click at [508, 428] on select "----- 1 (Minimally) 2 3 (Moderately) 4 5 (Significantly)" at bounding box center [747, 438] width 562 height 34
select select "2: 2"
click at [466, 421] on select "----- 1 (Minimally) 2 3 (Moderately) 4 5 (Significantly)" at bounding box center [747, 438] width 562 height 34
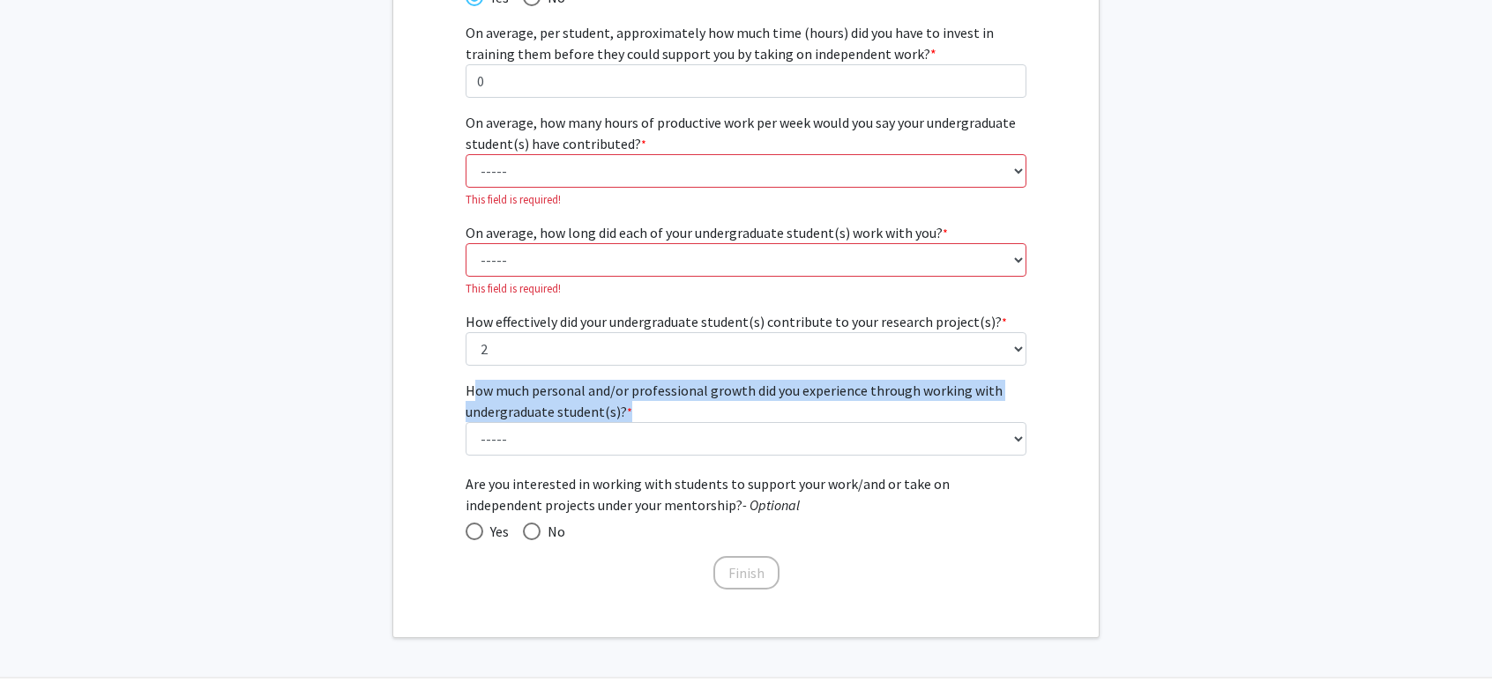
drag, startPoint x: 459, startPoint y: 392, endPoint x: 672, endPoint y: 410, distance: 214.2
click at [672, 410] on div "Have you previously mentored and worked with one or more undergraduate student(…" at bounding box center [746, 278] width 588 height 628
click at [830, 442] on select "----- 1 (Minimal) 2 3 (Moderate) 4 5 (Significant)" at bounding box center [747, 439] width 562 height 34
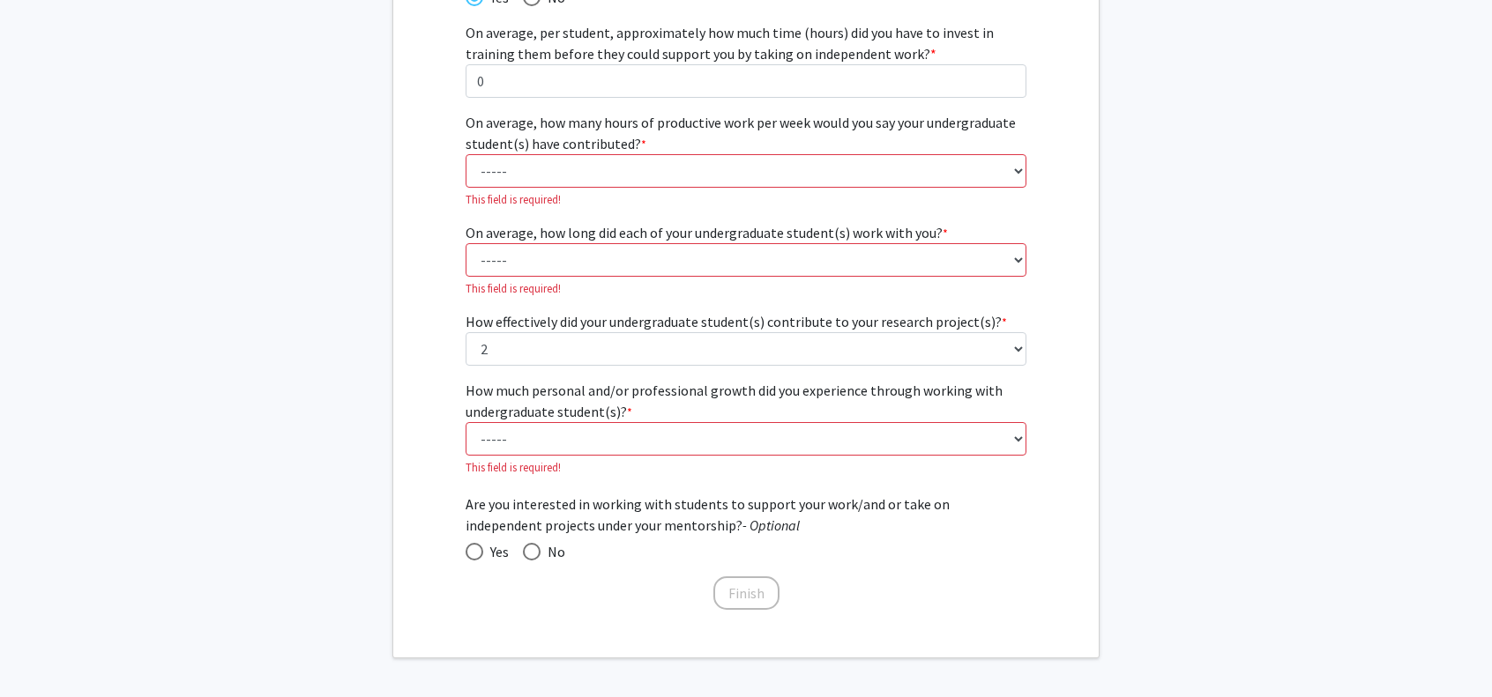
click at [1135, 475] on fg-get-started "Welcome to ForagerOne! Let's get you started. User type * required Please tell …" at bounding box center [746, 211] width 1492 height 896
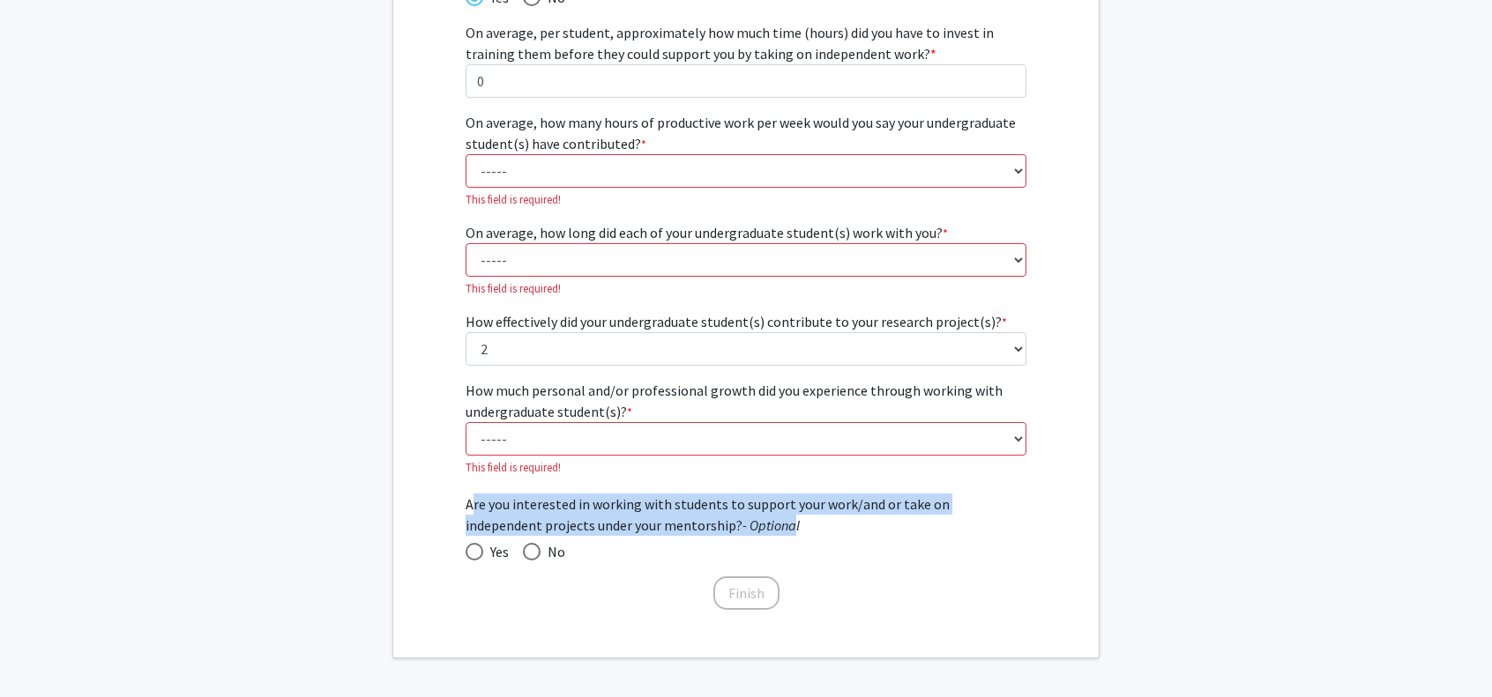
drag, startPoint x: 466, startPoint y: 503, endPoint x: 713, endPoint y: 526, distance: 248.0
click at [713, 526] on span "Are you interested in working with students to support your work/and or take on…" at bounding box center [747, 515] width 562 height 42
click at [427, 528] on div "Have you previously mentored and worked with one or more undergraduate student(…" at bounding box center [745, 288] width 705 height 648
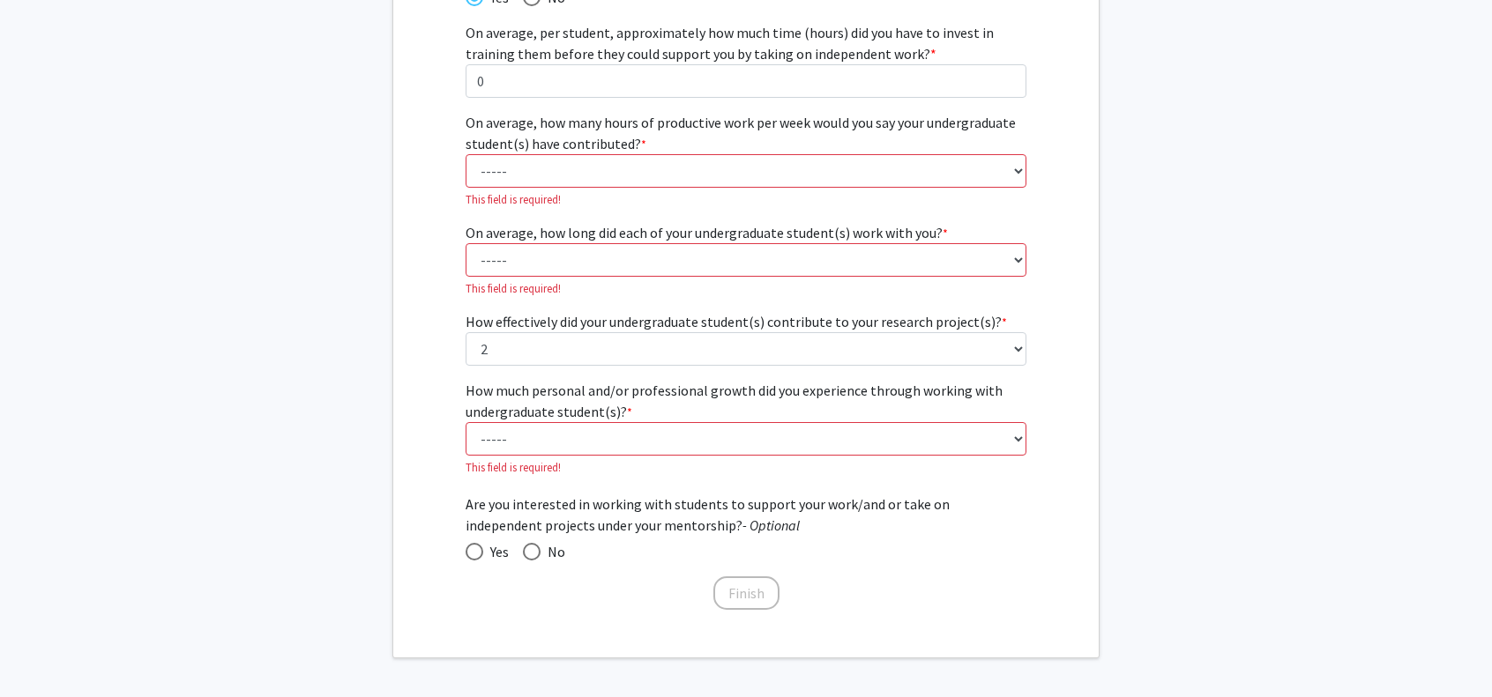
click at [485, 553] on span "Yes" at bounding box center [496, 551] width 26 height 21
click at [483, 553] on input "Yes" at bounding box center [475, 552] width 18 height 18
radio input "true"
click at [647, 168] on select "----- 1 - 5 hours 6 - 10 hours 11 - 15 hours 16 - 20 hours 21 - 30 hours 31 - 4…" at bounding box center [747, 171] width 562 height 34
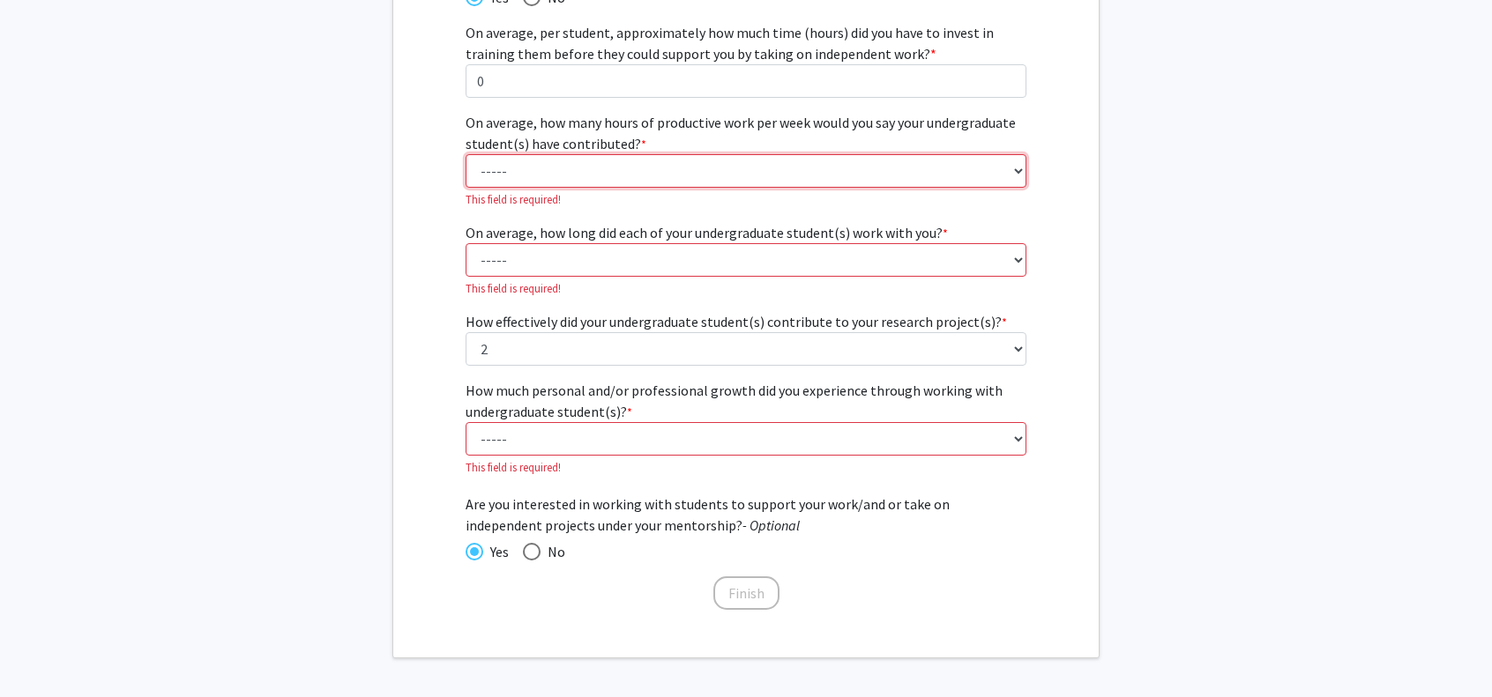
scroll to position [253, 0]
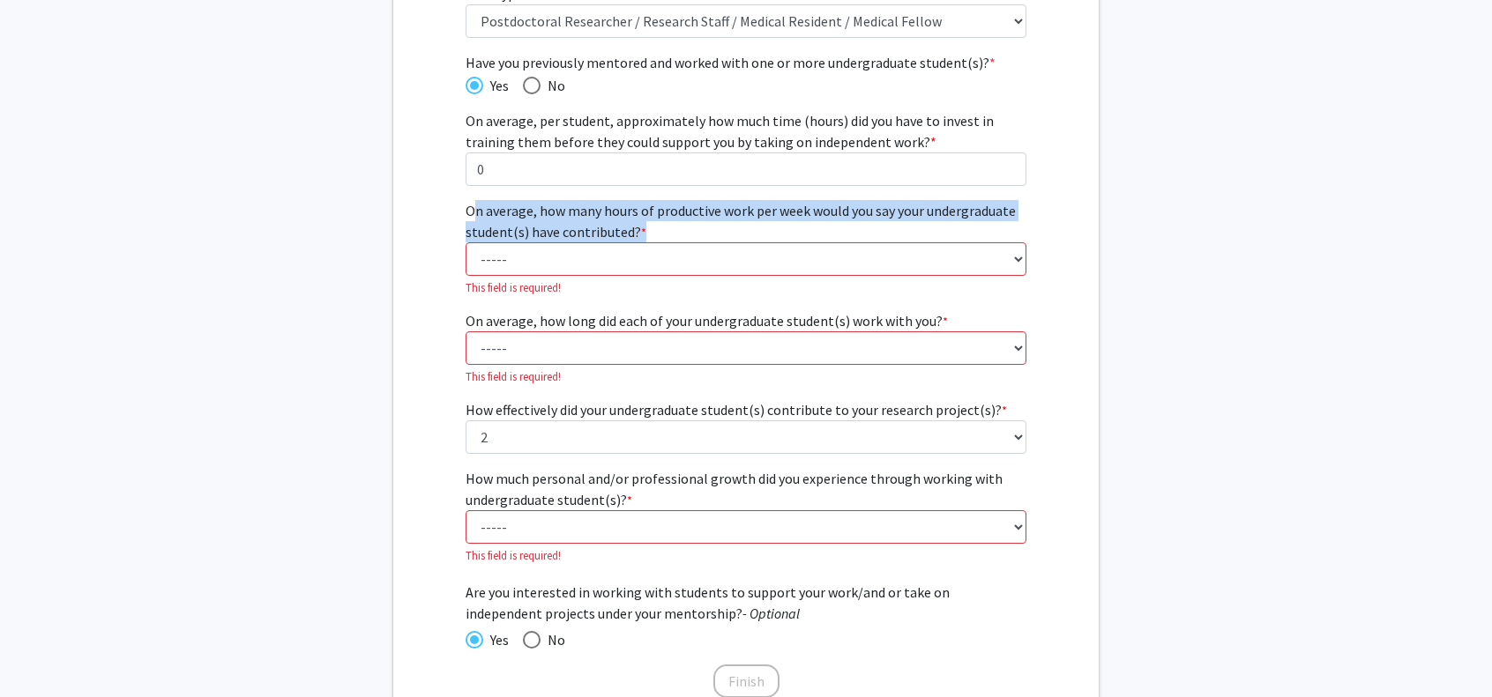
drag, startPoint x: 467, startPoint y: 210, endPoint x: 657, endPoint y: 228, distance: 190.5
click at [657, 228] on label "On average, how many hours of productive work per week would you say your under…" at bounding box center [747, 221] width 562 height 42
click at [556, 253] on select "----- 1 - 5 hours 6 - 10 hours 11 - 15 hours 16 - 20 hours 21 - 30 hours 31 - 4…" at bounding box center [747, 259] width 562 height 34
select select "1: 1 - 5 hours"
click at [466, 242] on select "----- 1 - 5 hours 6 - 10 hours 11 - 15 hours 16 - 20 hours 21 - 30 hours 31 - 4…" at bounding box center [747, 259] width 562 height 34
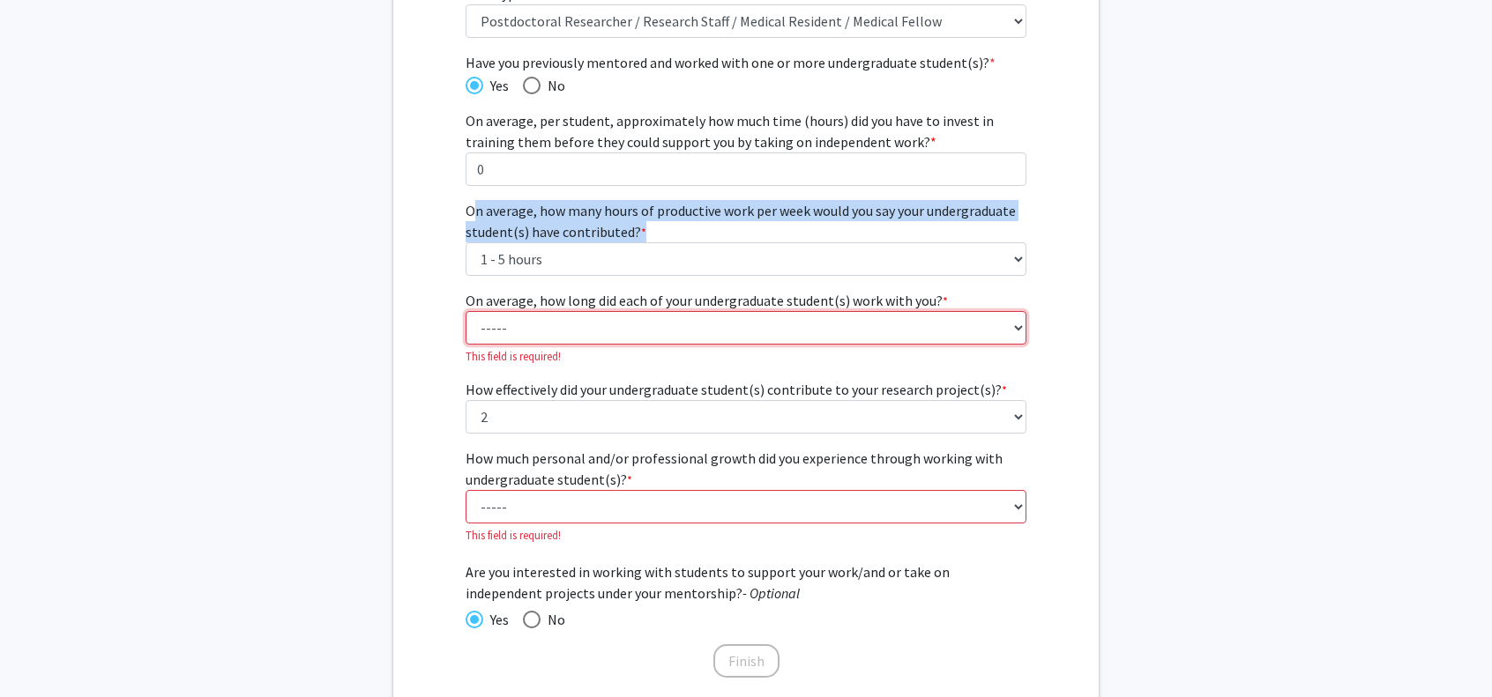
click at [499, 317] on select "----- 1 - 3 months 3 - 6 months 6 months - 1 year 1 - 2 years 2 - 3 years 3 - 4…" at bounding box center [747, 328] width 562 height 34
select select "1: 1 - 3 months"
click at [466, 311] on select "----- 1 - 3 months 3 - 6 months 6 months - 1 year 1 - 2 years 2 - 3 years 3 - 4…" at bounding box center [747, 328] width 562 height 34
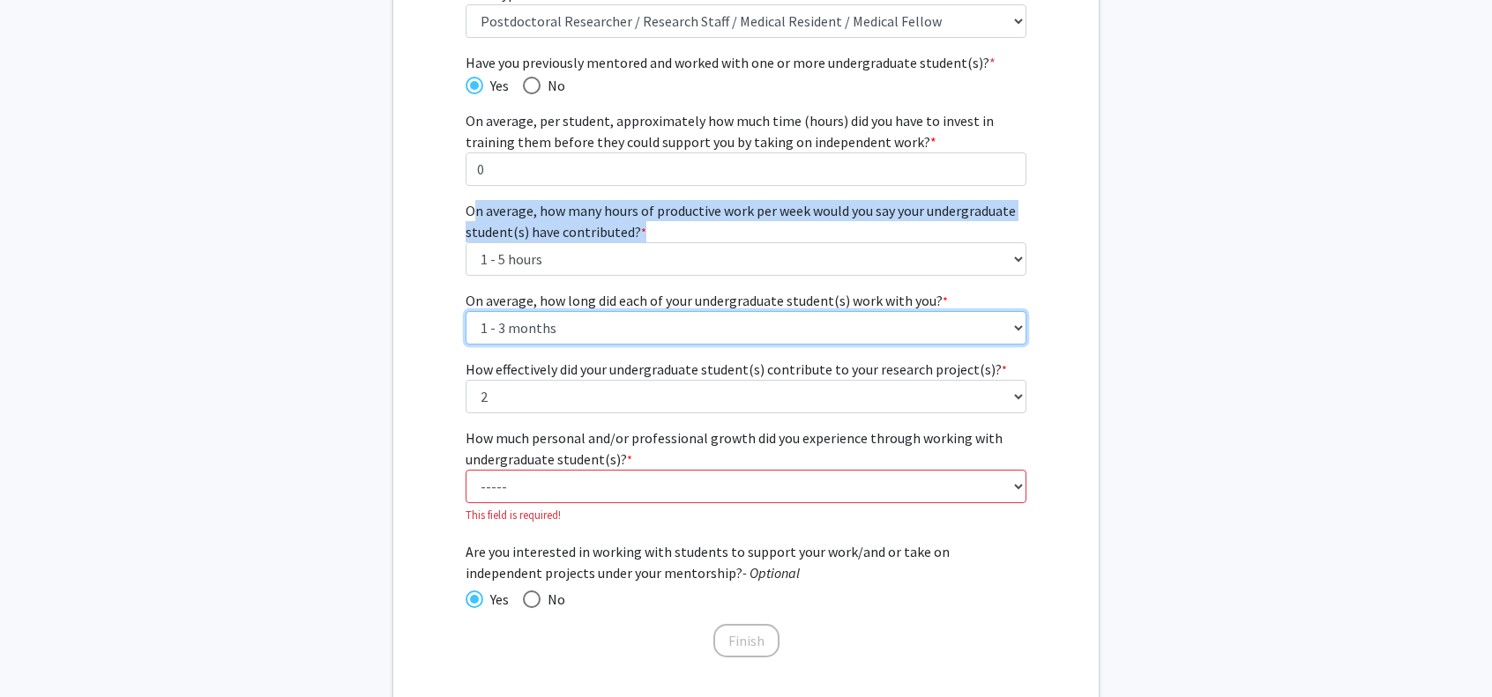
scroll to position [0, 0]
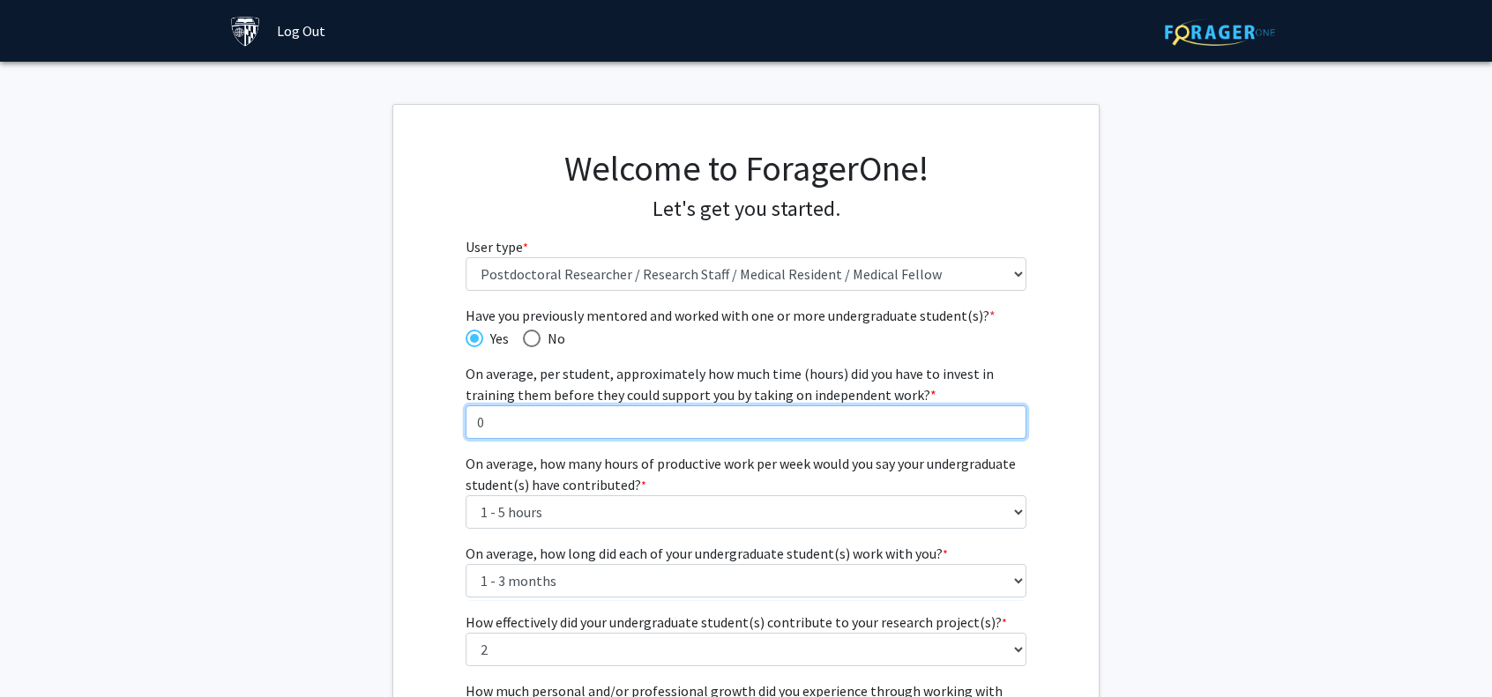
click at [585, 428] on input "0" at bounding box center [747, 423] width 562 height 34
click at [1009, 414] on input "1" at bounding box center [747, 423] width 562 height 34
type input "2"
click at [1009, 414] on input "2" at bounding box center [747, 423] width 562 height 34
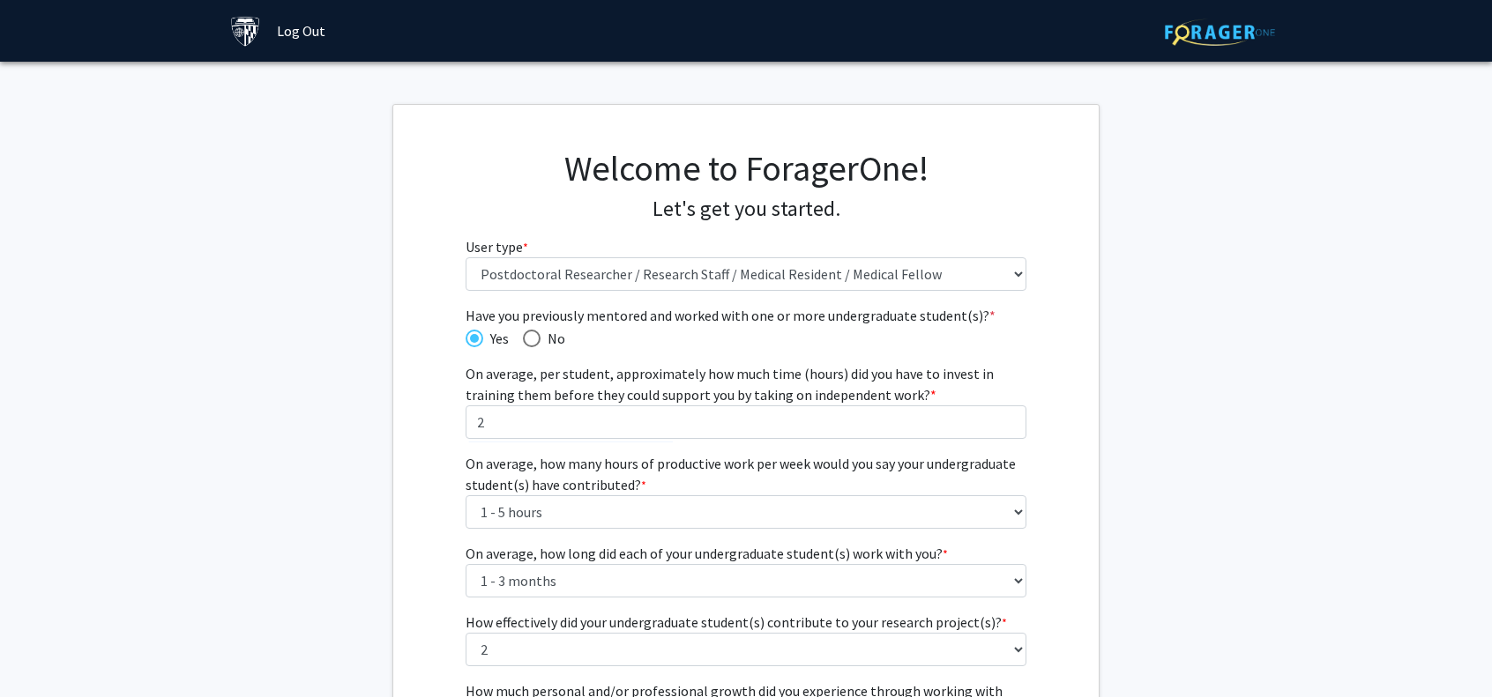
click at [1145, 386] on fg-get-started "Welcome to ForagerOne! Let's get you started. User type * required Please tell …" at bounding box center [746, 531] width 1492 height 855
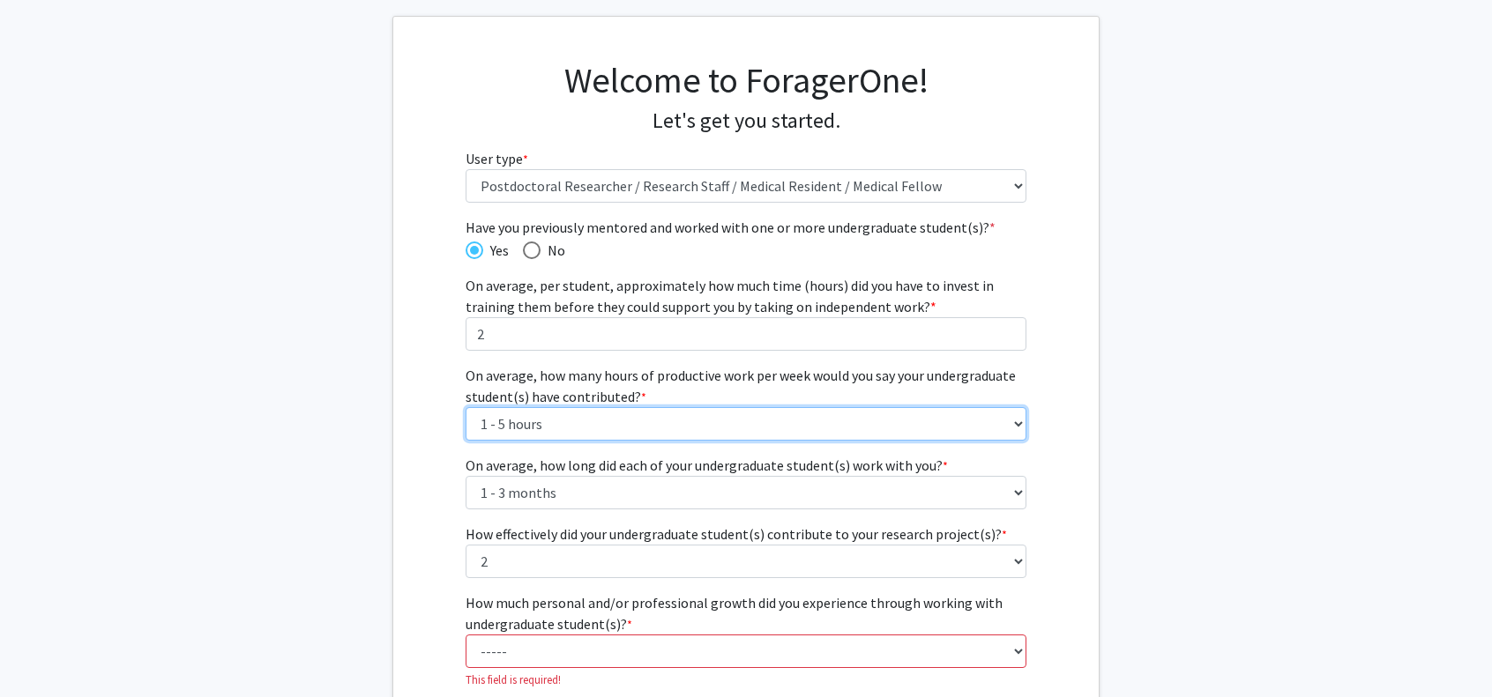
click at [909, 422] on select "----- 1 - 5 hours 6 - 10 hours 11 - 15 hours 16 - 20 hours 21 - 30 hours 31 - 4…" at bounding box center [747, 424] width 562 height 34
click at [880, 417] on select "----- 1 - 5 hours 6 - 10 hours 11 - 15 hours 16 - 20 hours 21 - 30 hours 31 - 4…" at bounding box center [747, 424] width 562 height 34
select select "2: 6 - 10 hours"
click at [466, 407] on select "----- 1 - 5 hours 6 - 10 hours 11 - 15 hours 16 - 20 hours 21 - 30 hours 31 - 4…" at bounding box center [747, 424] width 562 height 34
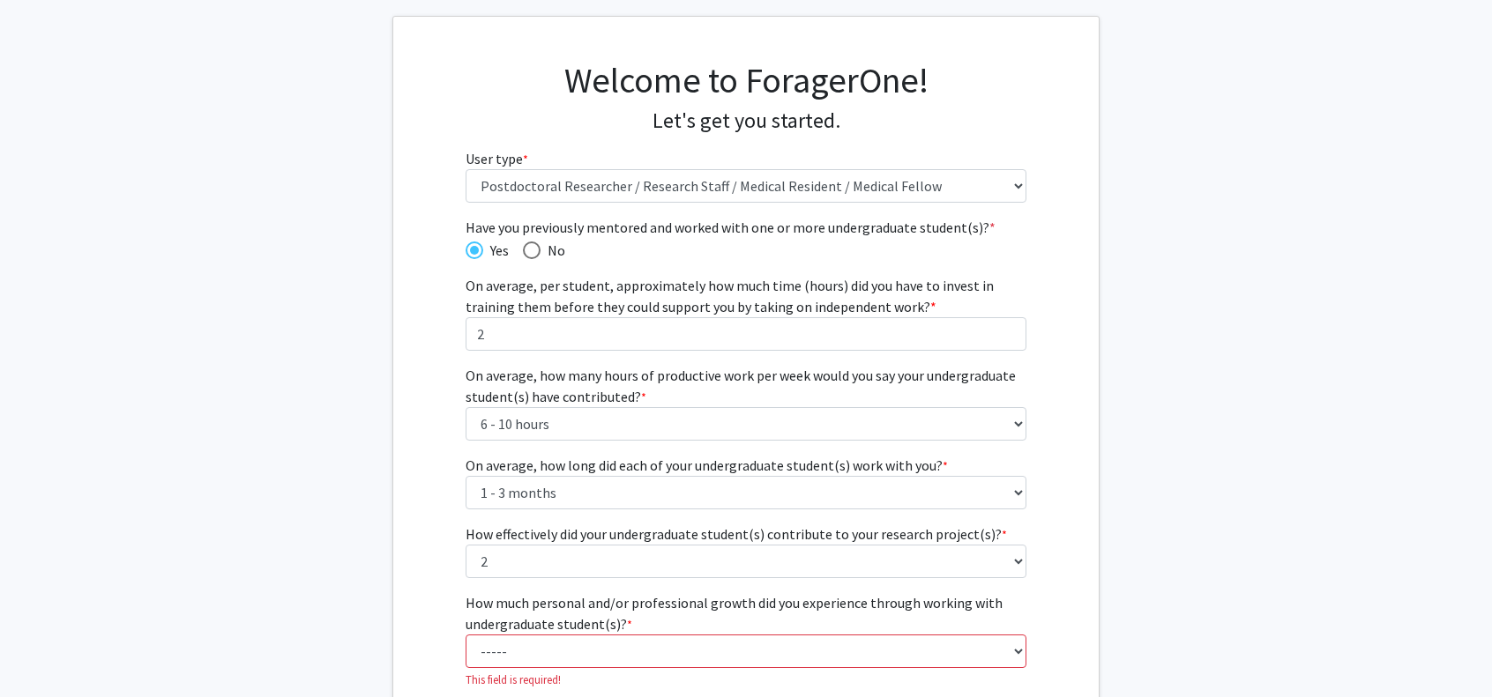
click at [1122, 390] on fg-get-started "Welcome to ForagerOne! Let's get you started. User type * required Please tell …" at bounding box center [746, 443] width 1492 height 855
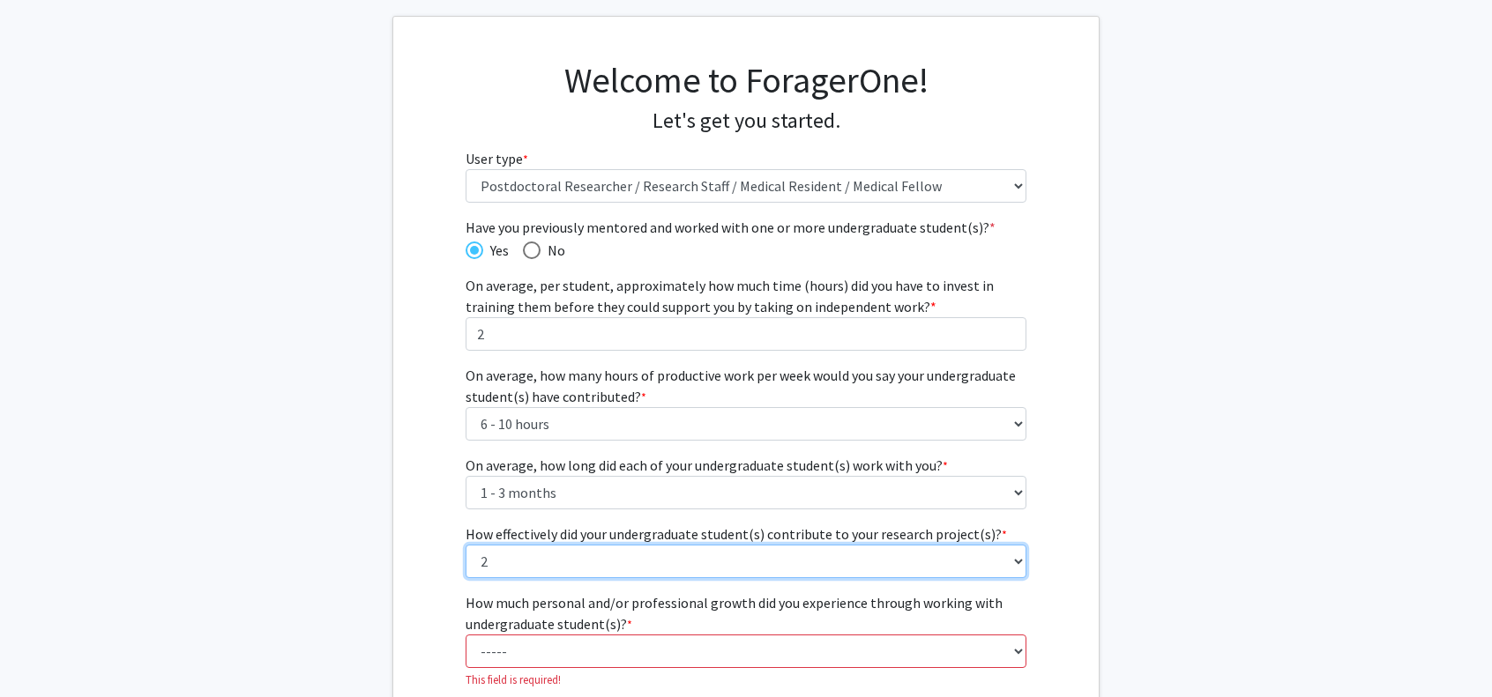
click at [1003, 566] on select "----- 1 (Minimally) 2 3 (Moderately) 4 5 (Significantly)" at bounding box center [747, 562] width 562 height 34
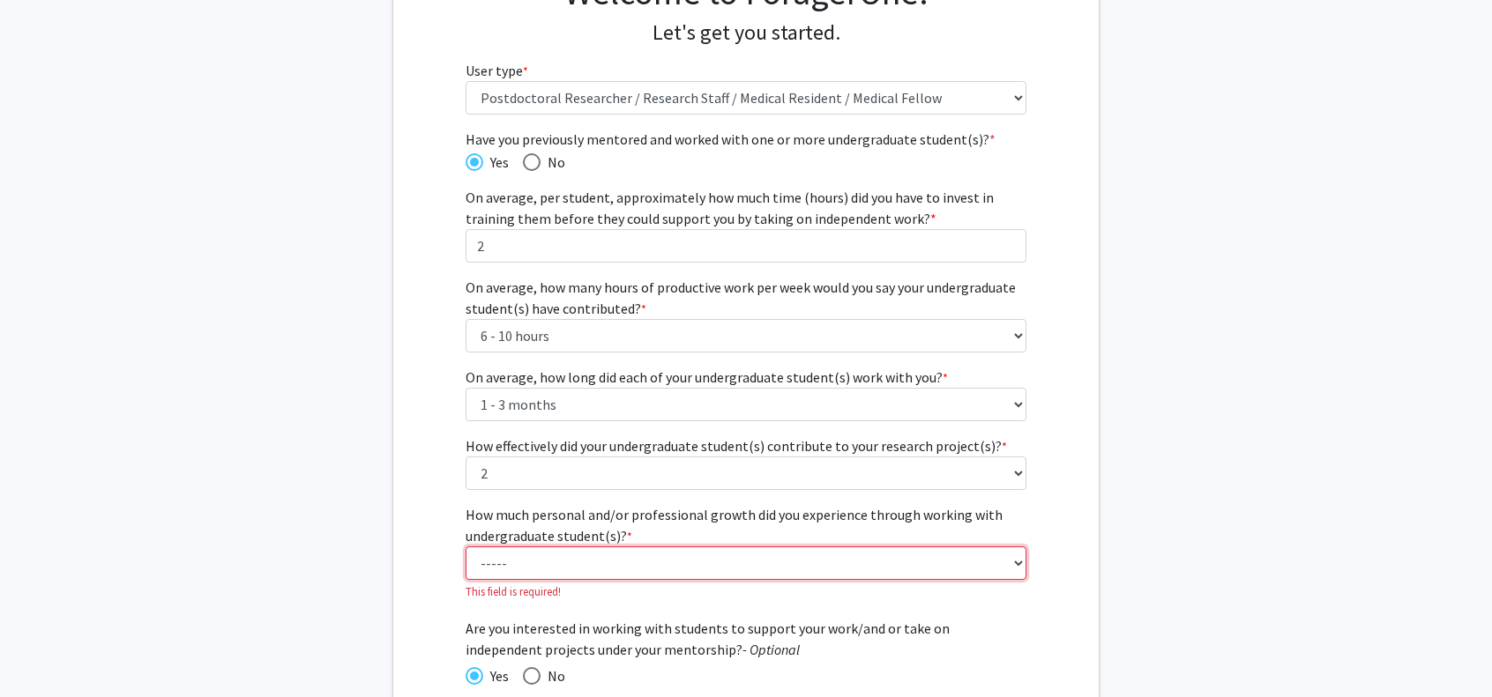
click at [733, 558] on select "----- 1 (Minimal) 2 3 (Moderate) 4 5 (Significant)" at bounding box center [747, 564] width 562 height 34
select select "3: 3"
click at [466, 547] on select "----- 1 (Minimal) 2 3 (Moderate) 4 5 (Significant)" at bounding box center [747, 564] width 562 height 34
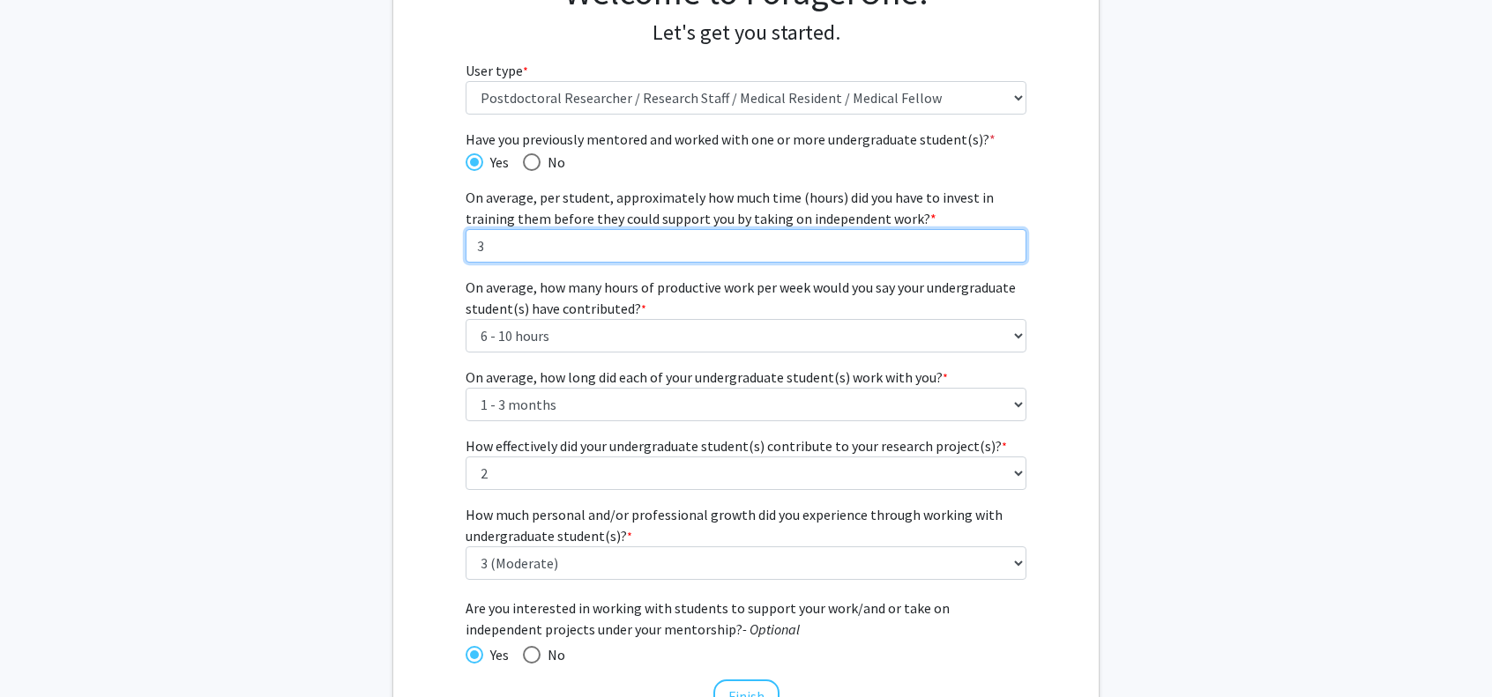
type input "3"
click at [1010, 240] on input "3" at bounding box center [747, 246] width 562 height 34
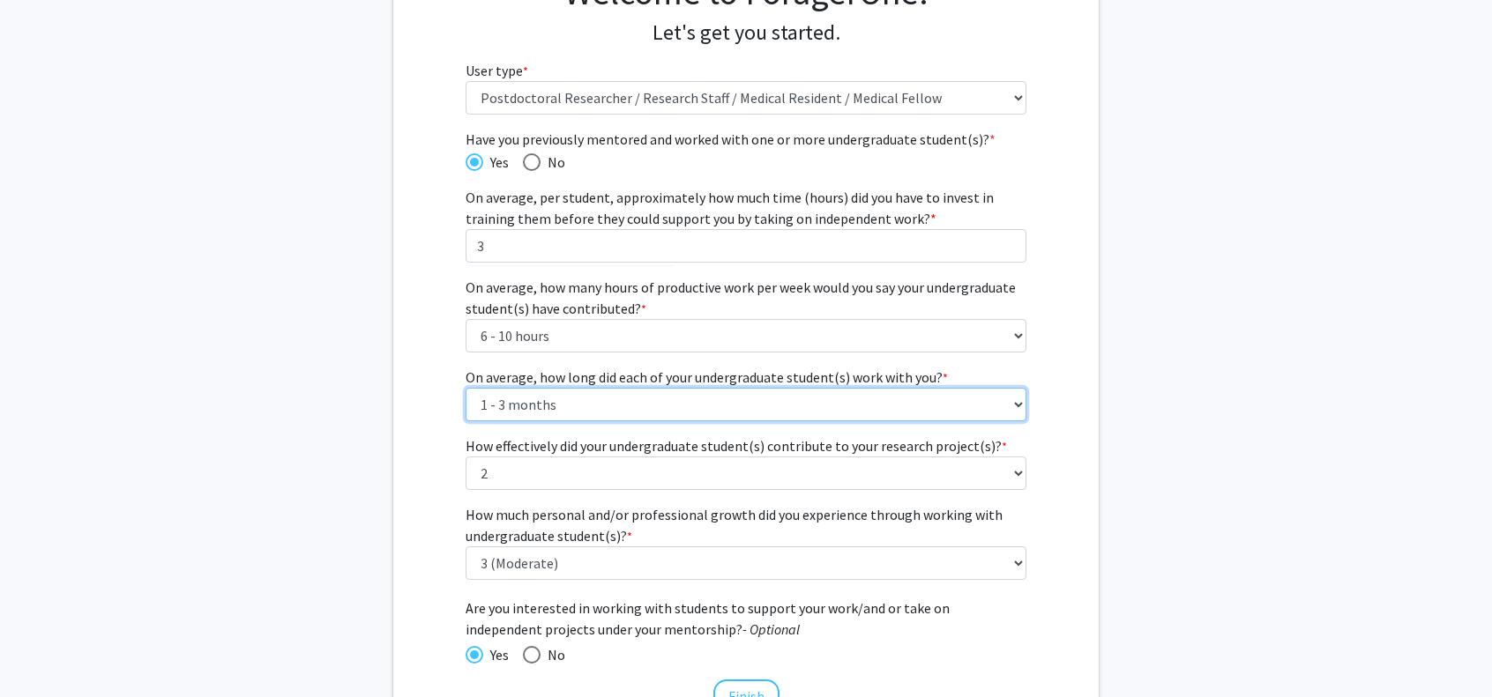
click at [1014, 404] on select "----- 1 - 3 months 3 - 6 months 6 months - 1 year 1 - 2 years 2 - 3 years 3 - 4…" at bounding box center [747, 405] width 562 height 34
click at [466, 388] on select "----- 1 - 3 months 3 - 6 months 6 months - 1 year 1 - 2 years 2 - 3 years 3 - 4…" at bounding box center [747, 405] width 562 height 34
click at [995, 407] on select "----- 1 - 3 months 3 - 6 months 6 months - 1 year 1 - 2 years 2 - 3 years 3 - 4…" at bounding box center [747, 405] width 562 height 34
select select "1: 1 - 3 months"
click at [466, 388] on select "----- 1 - 3 months 3 - 6 months 6 months - 1 year 1 - 2 years 2 - 3 years 3 - 4…" at bounding box center [747, 405] width 562 height 34
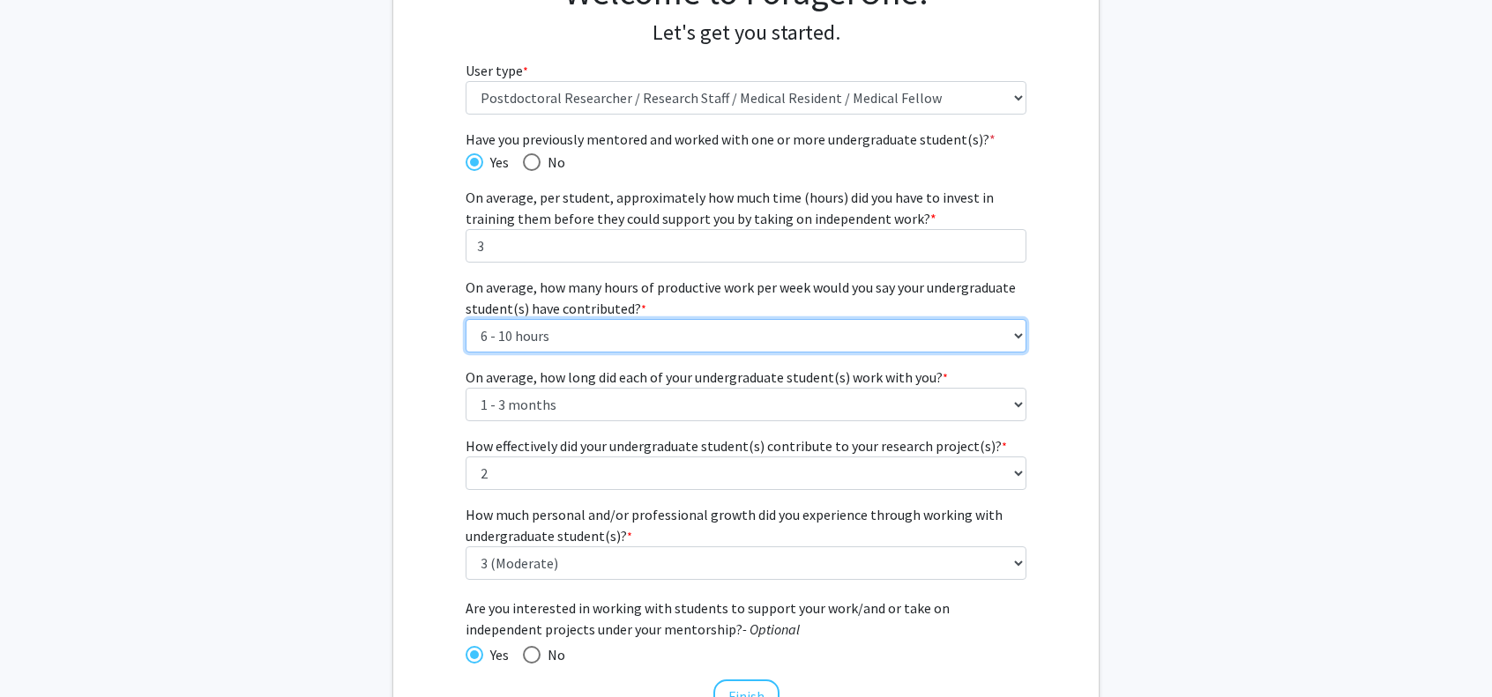
click at [995, 343] on select "----- 1 - 5 hours 6 - 10 hours 11 - 15 hours 16 - 20 hours 21 - 30 hours 31 - 4…" at bounding box center [747, 336] width 562 height 34
select select "1: 1 - 5 hours"
click at [466, 319] on select "----- 1 - 5 hours 6 - 10 hours 11 - 15 hours 16 - 20 hours 21 - 30 hours 31 - 4…" at bounding box center [747, 336] width 562 height 34
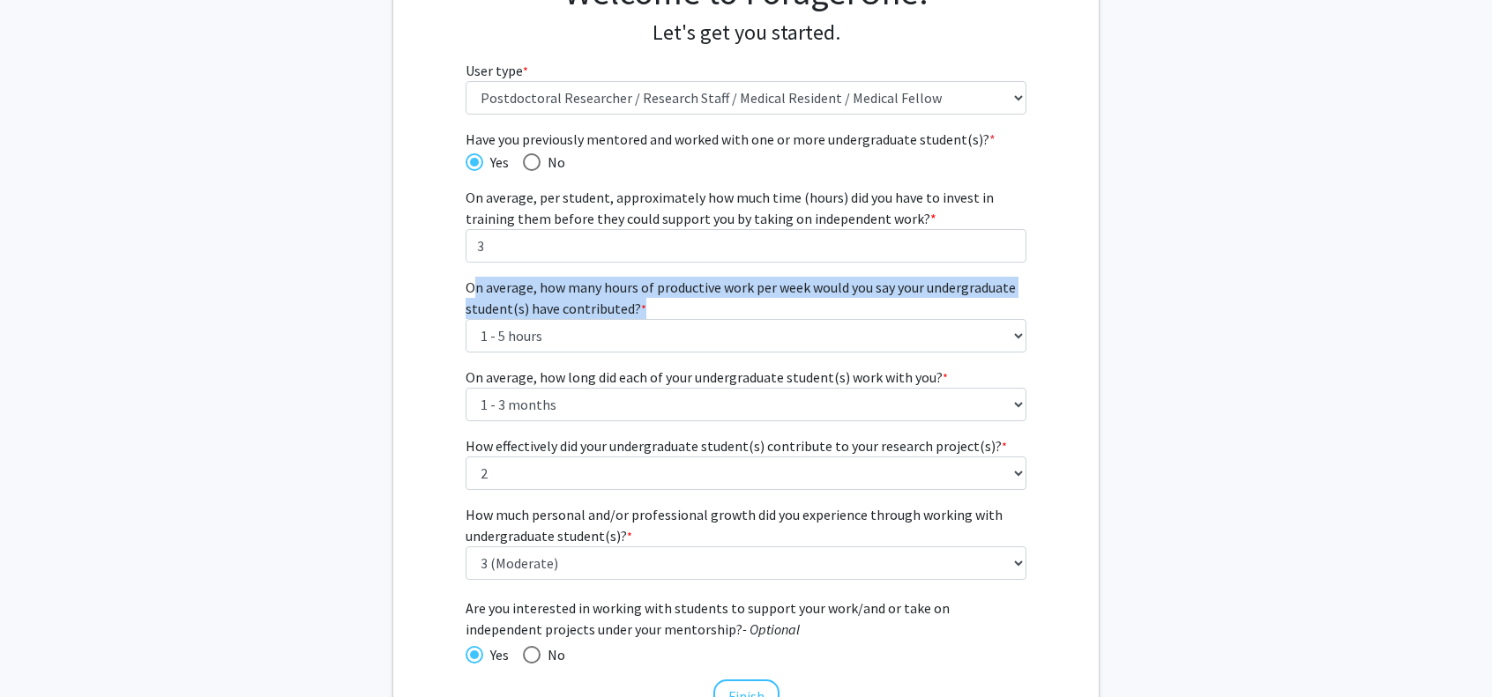
drag, startPoint x: 468, startPoint y: 287, endPoint x: 676, endPoint y: 298, distance: 208.4
click at [676, 298] on label "On average, how many hours of productive work per week would you say your under…" at bounding box center [747, 298] width 562 height 42
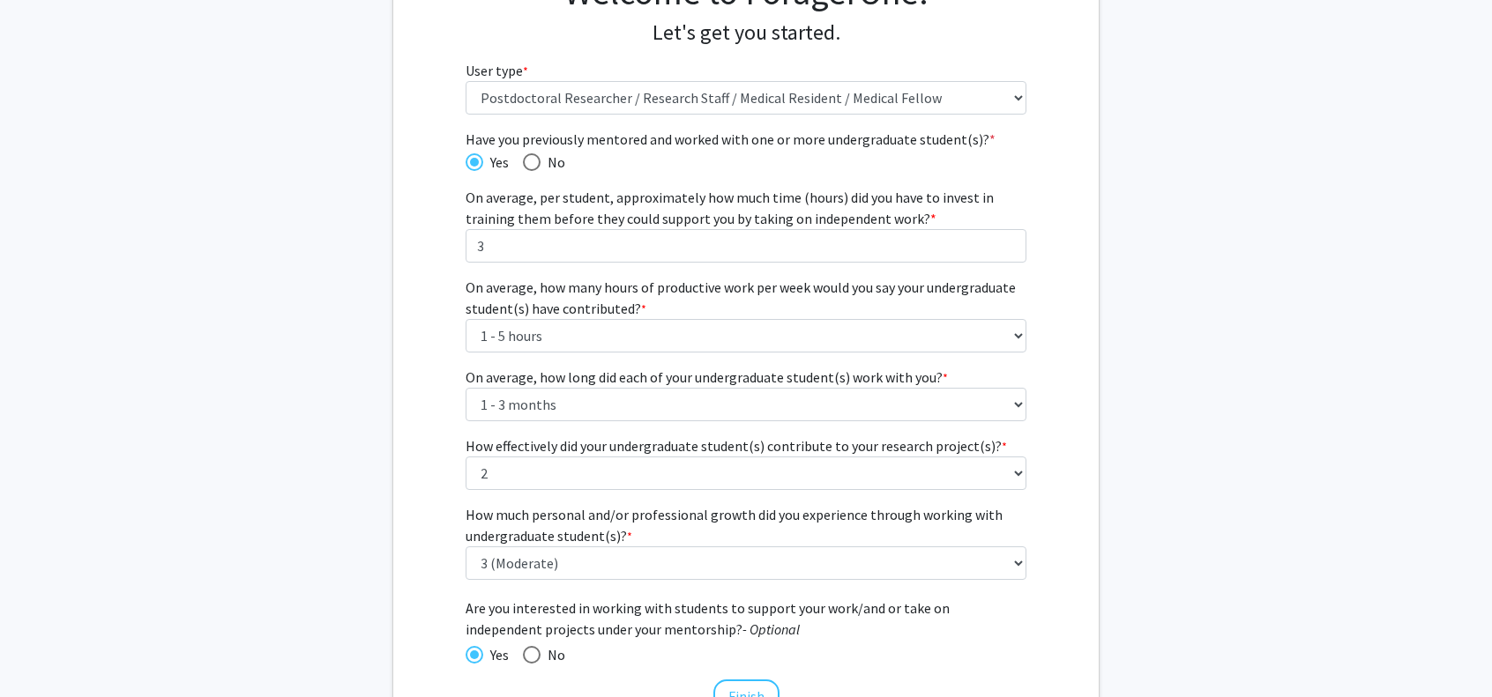
click at [1231, 363] on fg-get-started "Welcome to ForagerOne! Let's get you started. User type * required Please tell …" at bounding box center [746, 345] width 1492 height 834
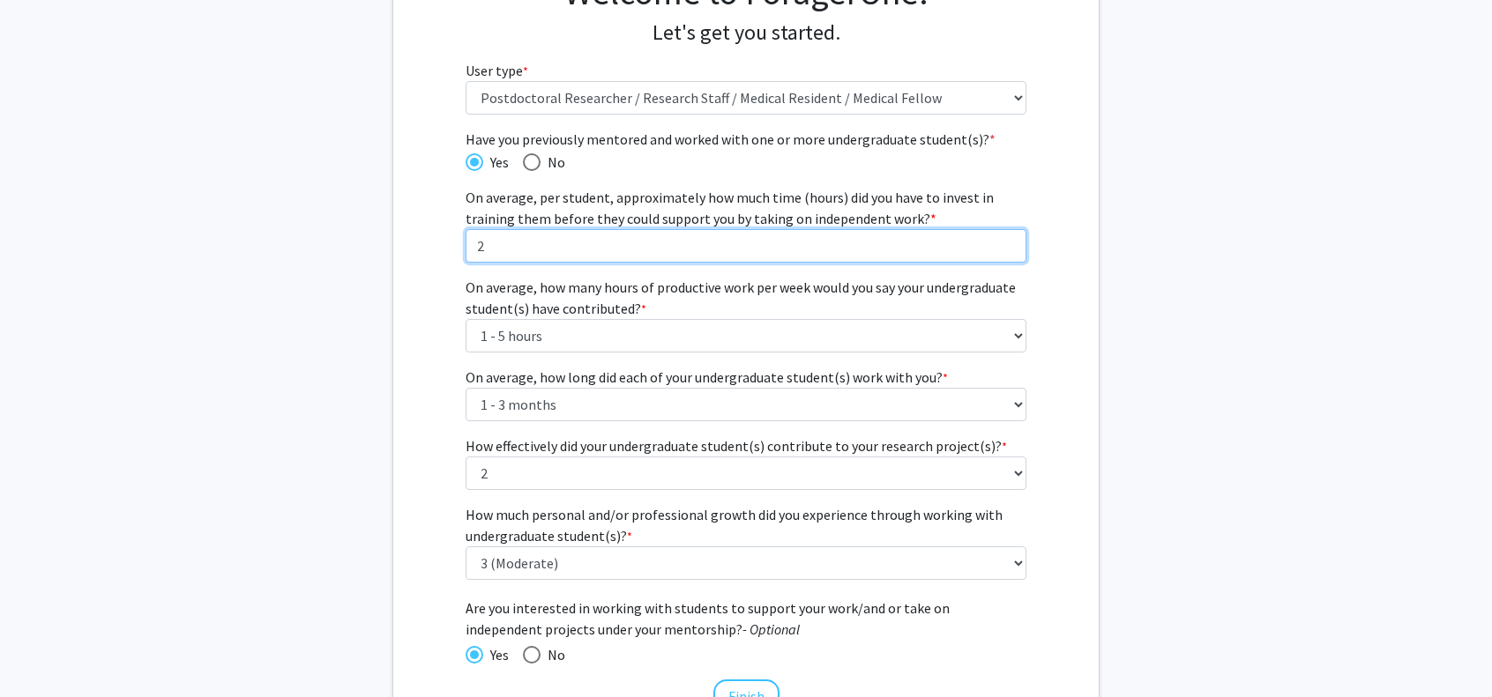
type input "2"
click at [1010, 250] on input "2" at bounding box center [747, 246] width 562 height 34
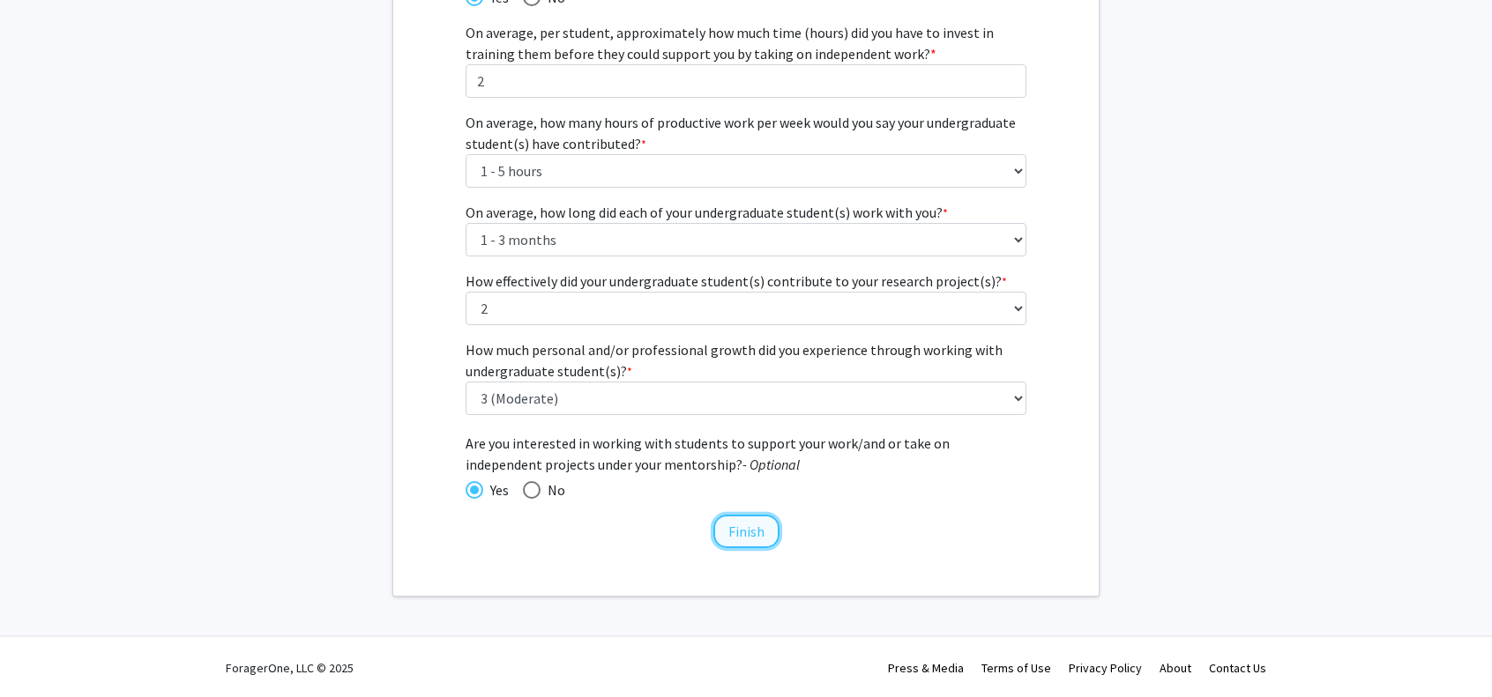
click at [763, 530] on button "Finish" at bounding box center [746, 532] width 66 height 34
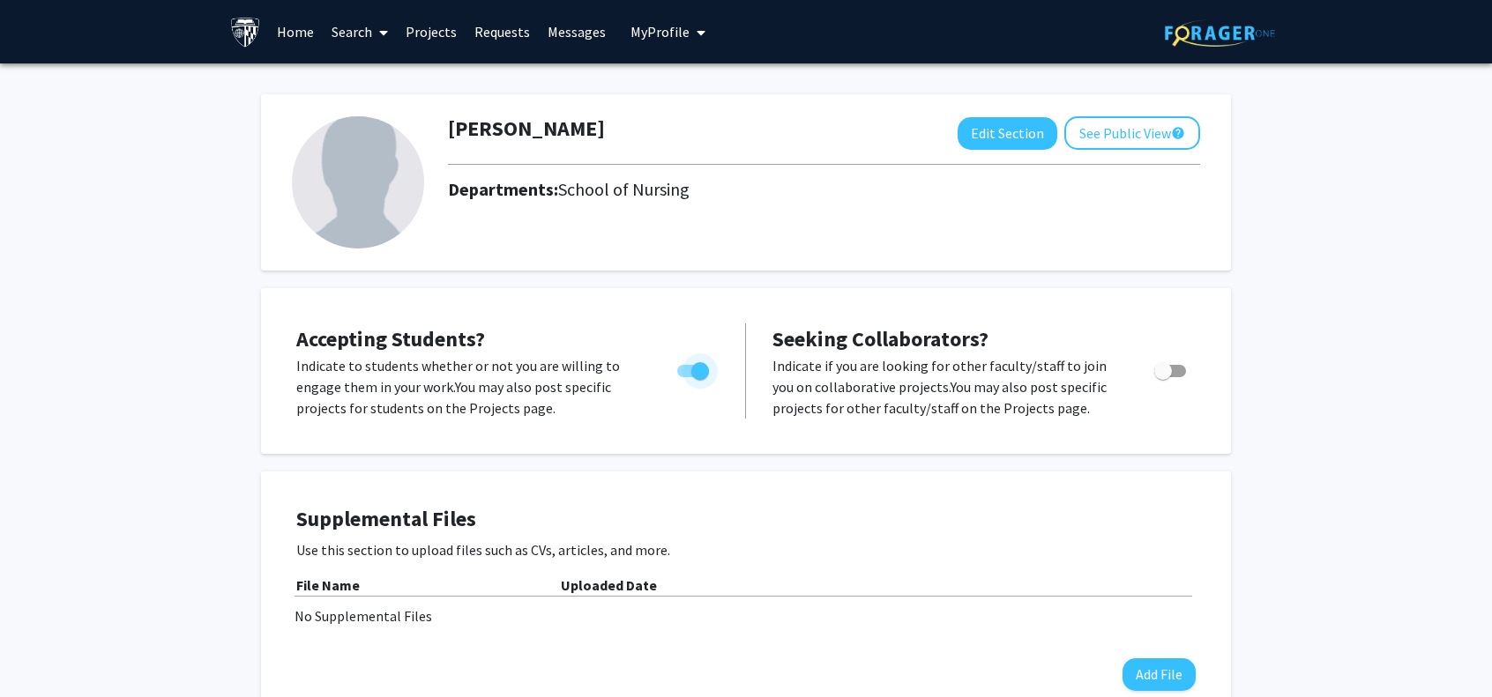
click at [688, 369] on span "Toggle" at bounding box center [693, 371] width 32 height 12
click at [686, 377] on input "Would you like to permit student requests?" at bounding box center [685, 377] width 1 height 1
click at [692, 364] on span "Toggle" at bounding box center [686, 371] width 18 height 18
click at [686, 377] on input "Would you like to permit student requests?" at bounding box center [685, 377] width 1 height 1
checkbox input "true"
